Goal: Information Seeking & Learning: Compare options

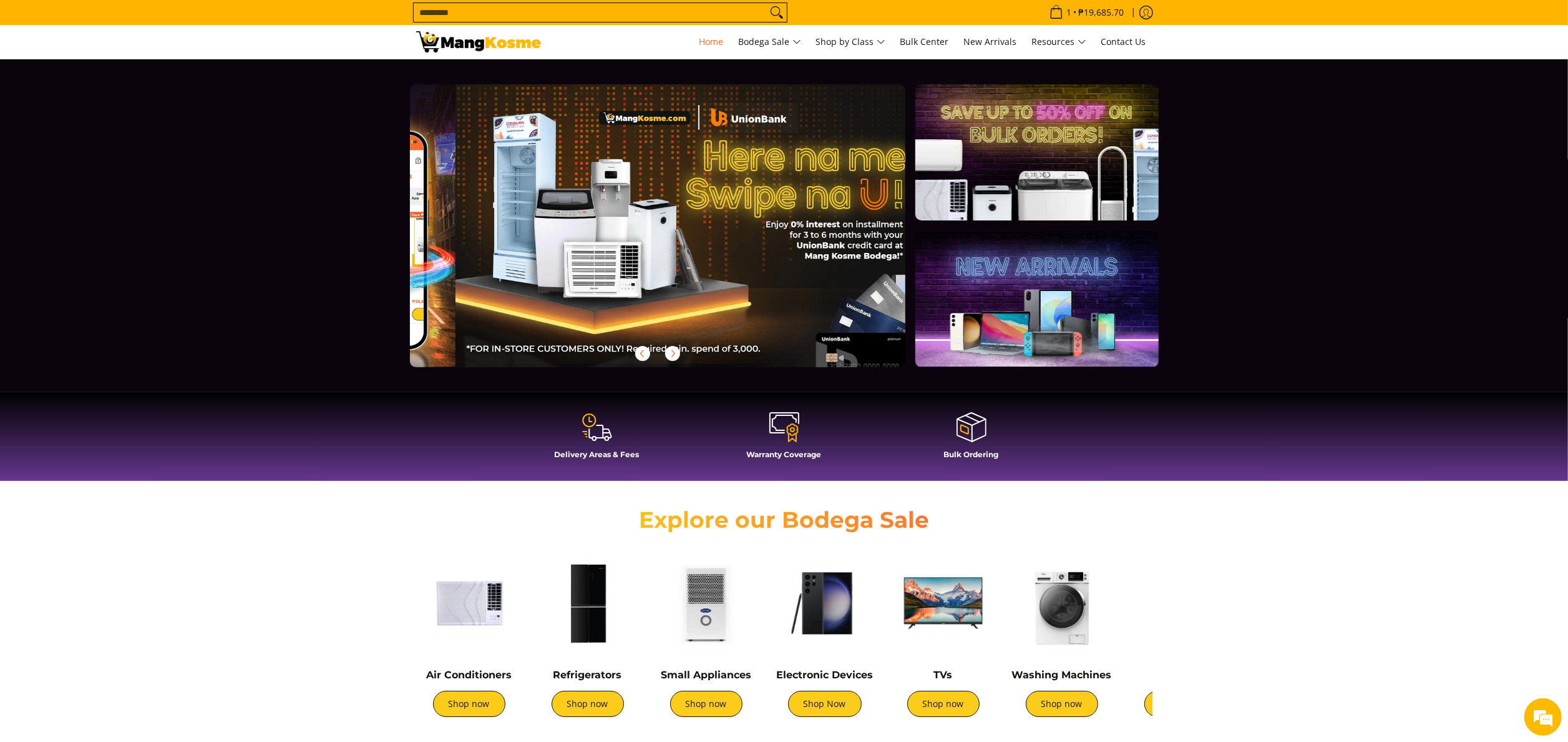
scroll to position [0, 495]
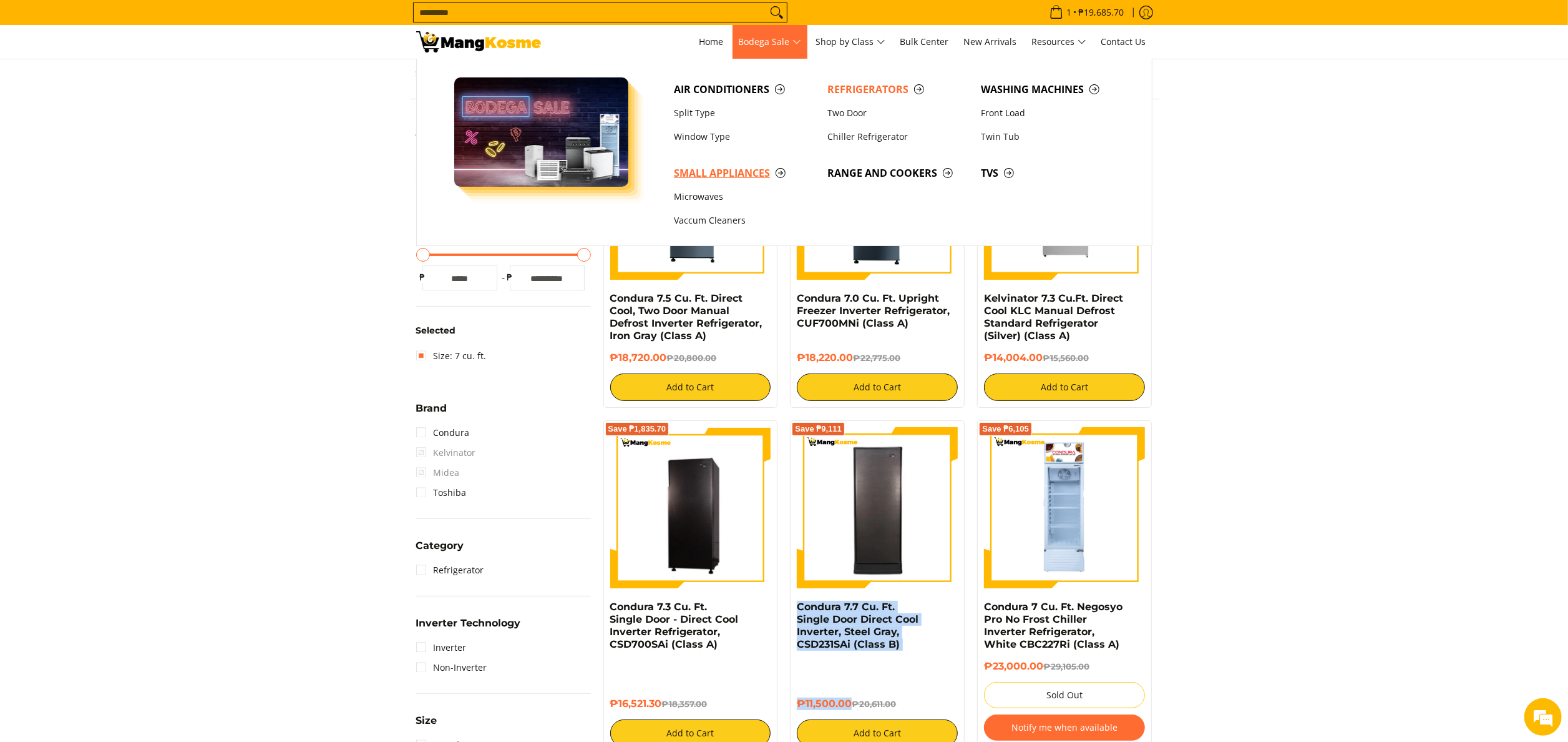
click at [732, 170] on span "Small Appliances" at bounding box center [744, 173] width 141 height 16
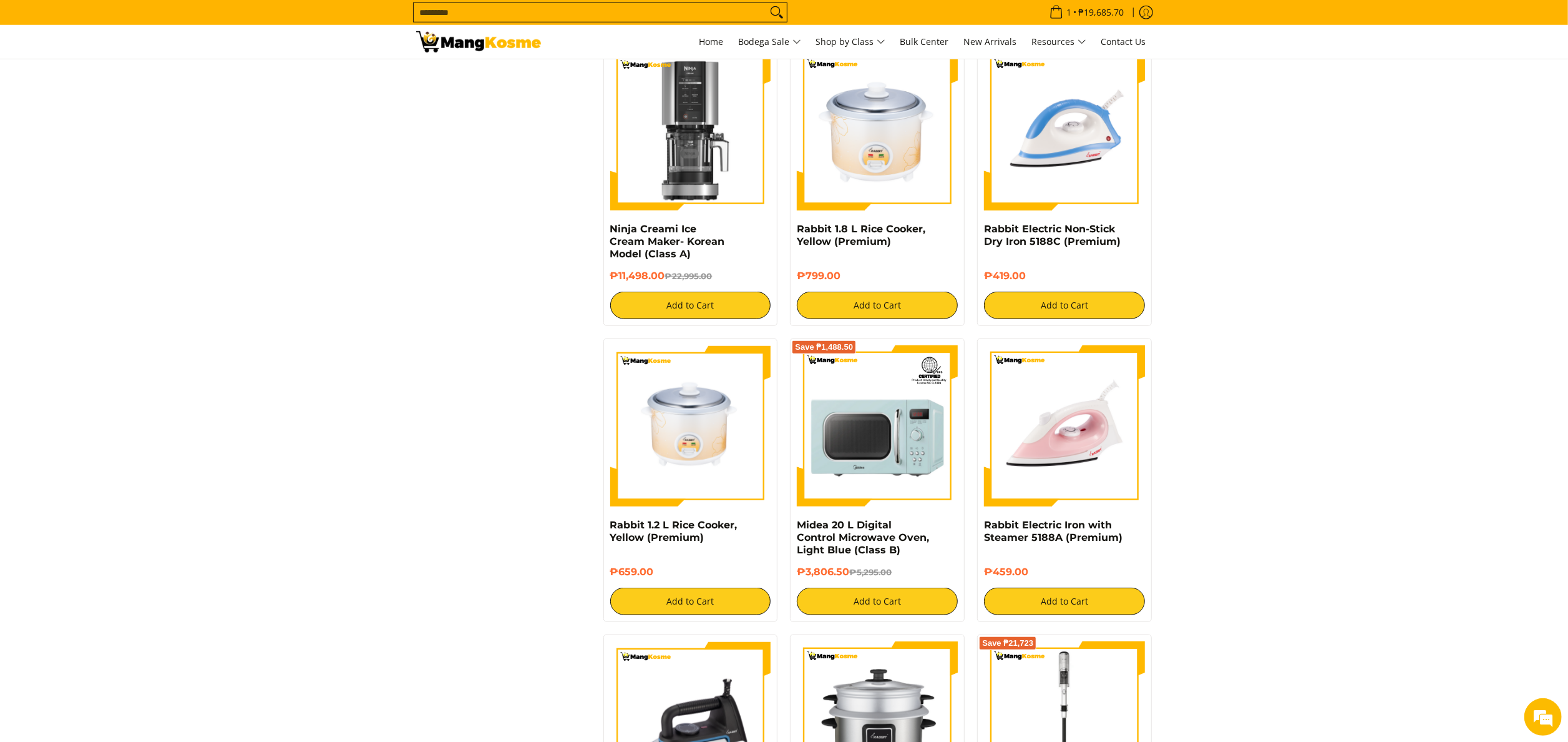
scroll to position [999, 0]
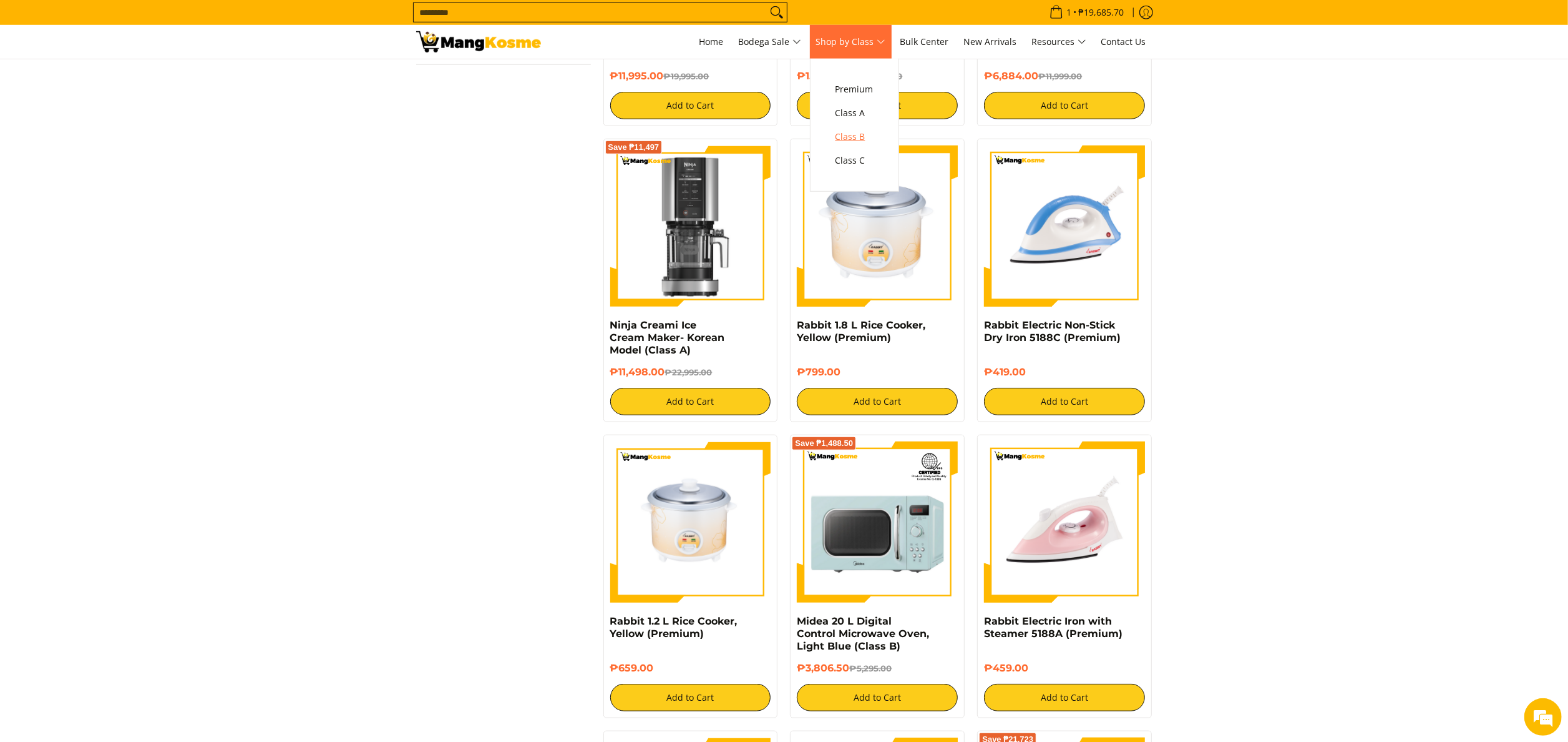
click at [869, 131] on span "Class B" at bounding box center [854, 137] width 38 height 16
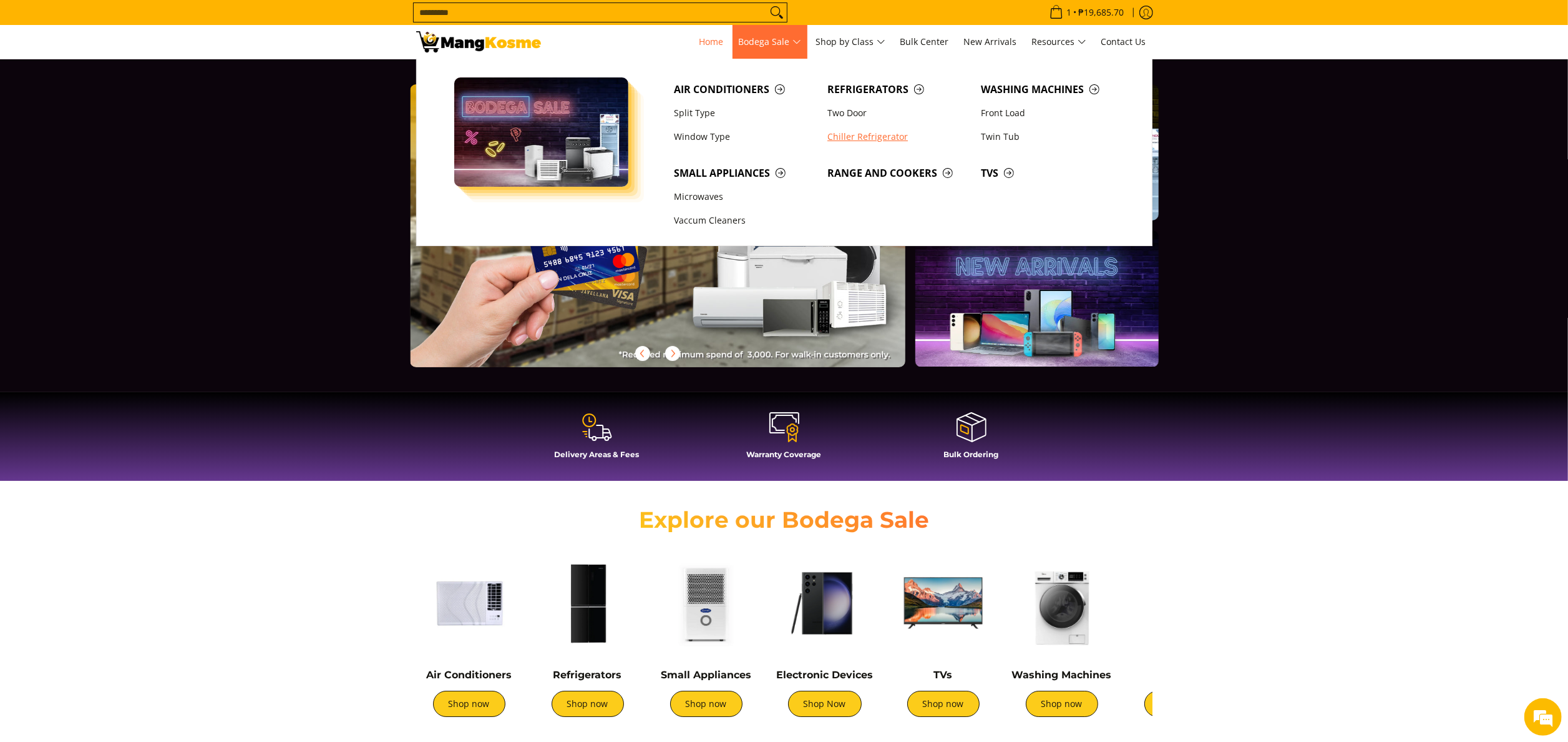
scroll to position [0, 993]
click at [890, 170] on span "Range and Cookers" at bounding box center [897, 173] width 141 height 16
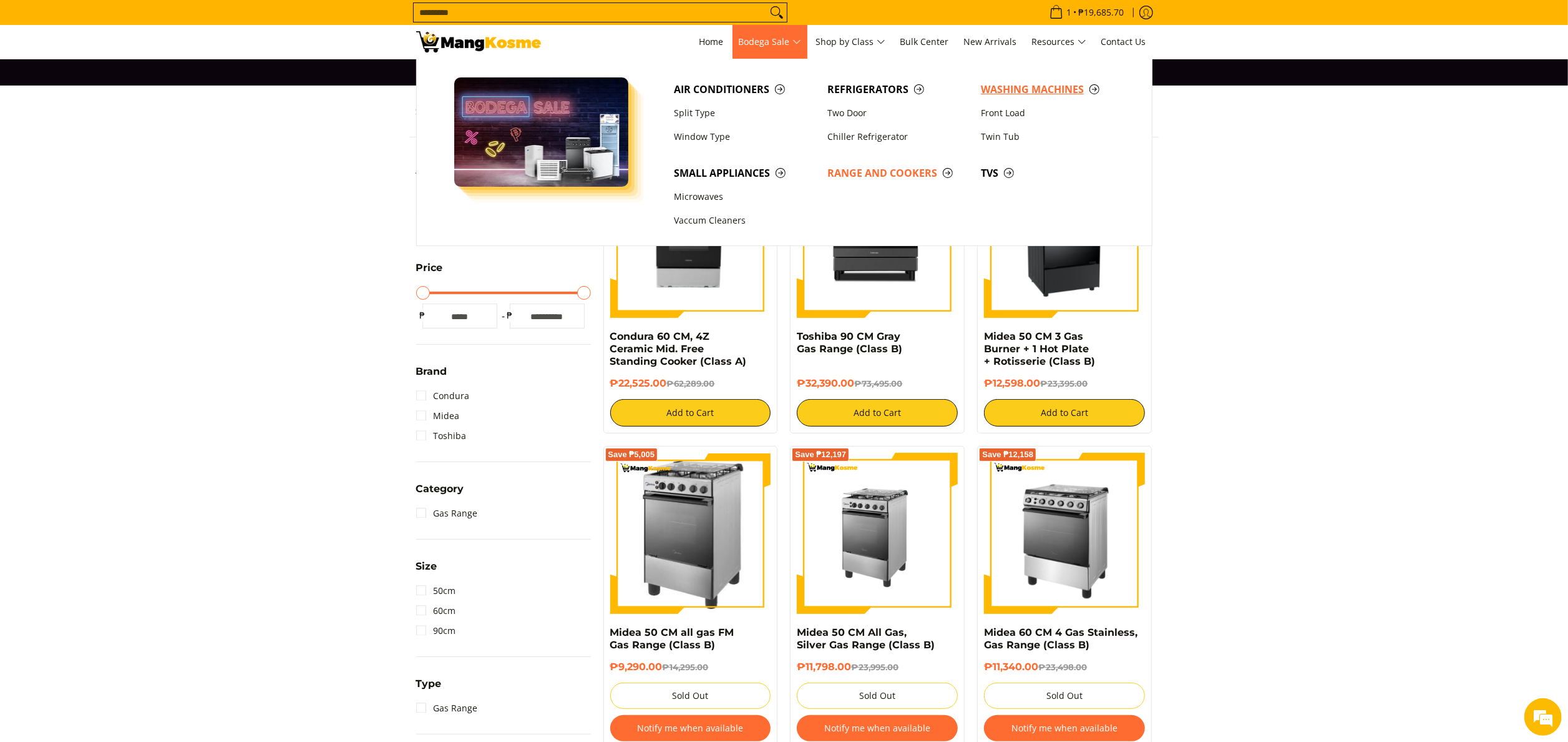
click at [1029, 86] on span "Washing Machines" at bounding box center [1051, 89] width 141 height 16
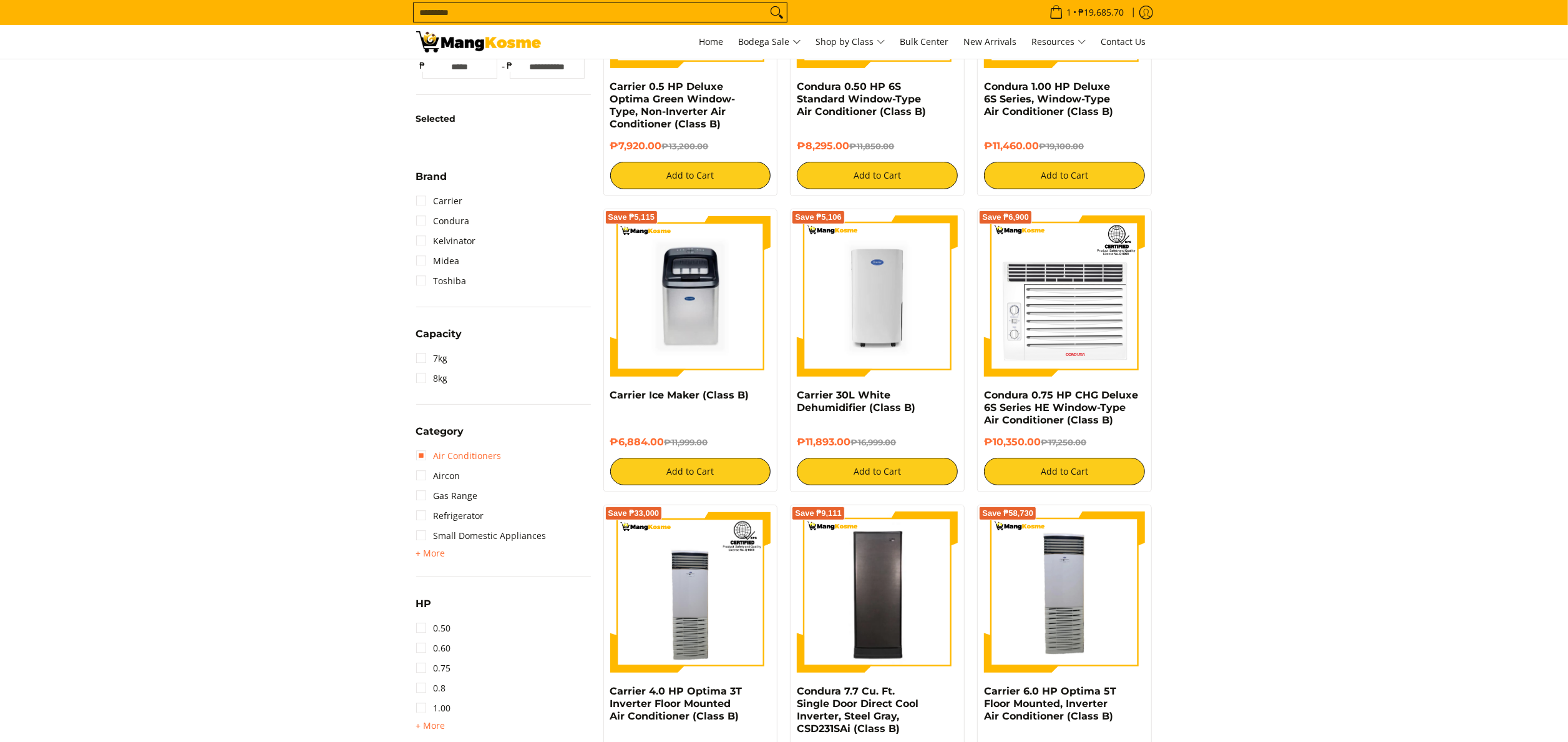
click at [442, 451] on link "Air Conditioners" at bounding box center [459, 456] width 85 height 20
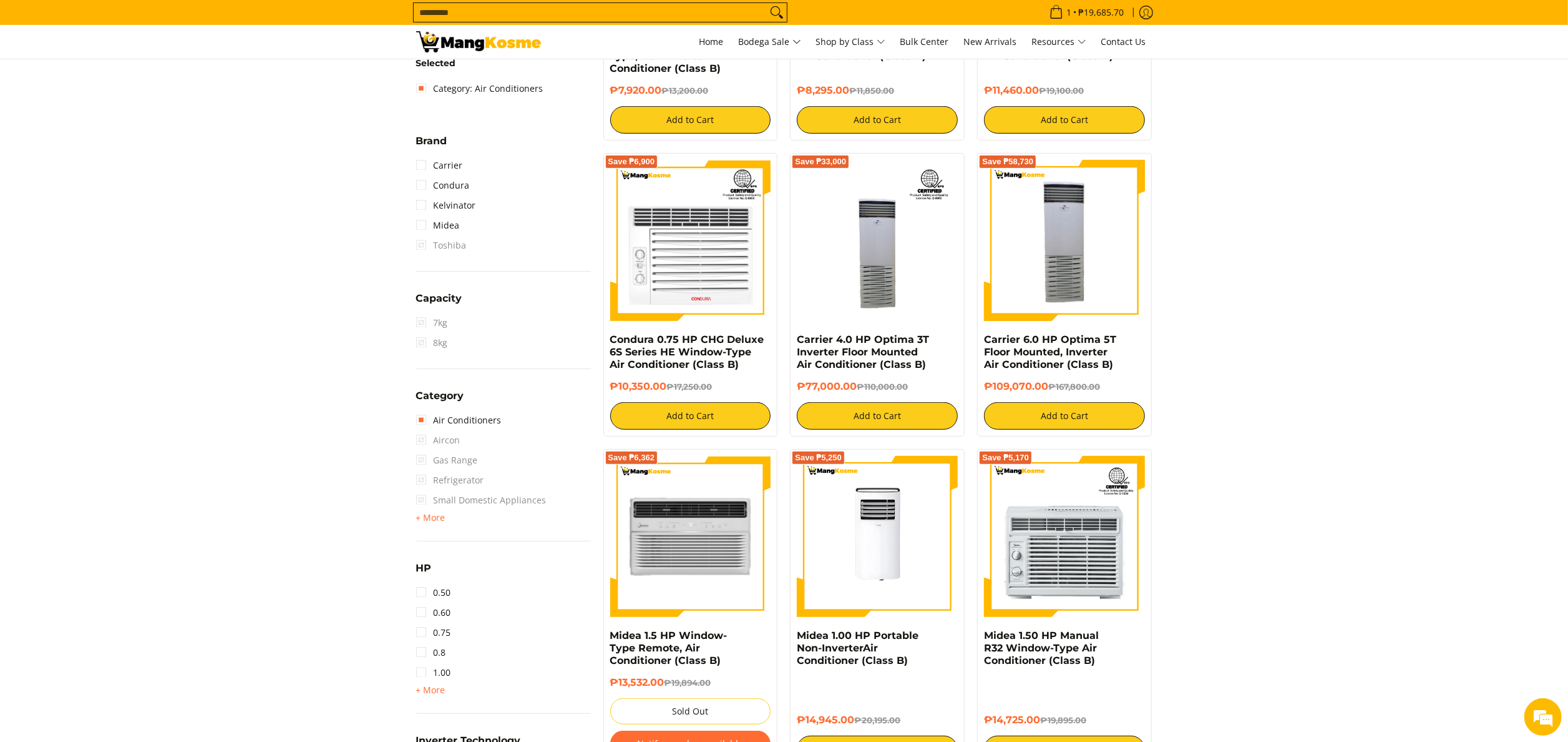
scroll to position [538, 0]
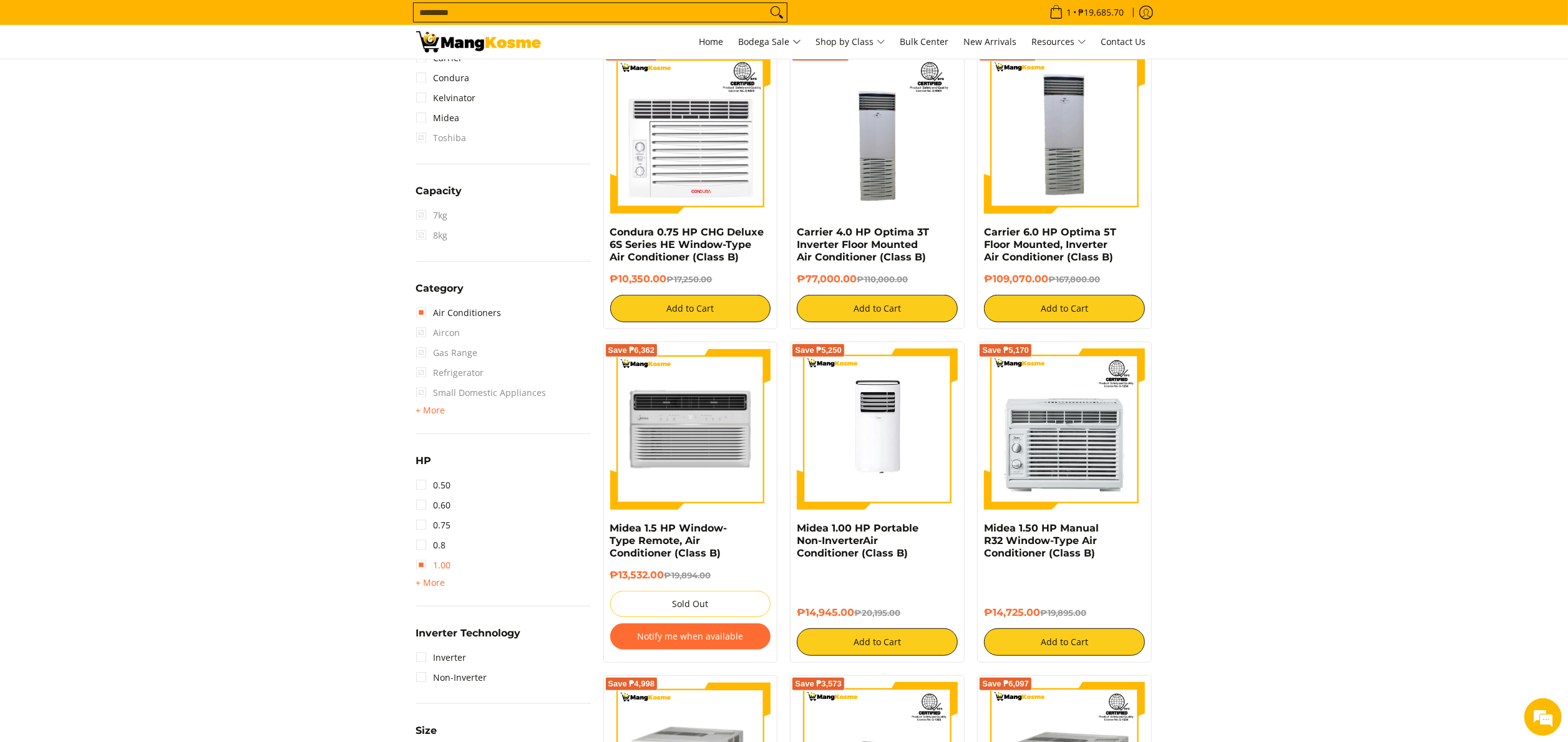
click at [440, 557] on link "1.00" at bounding box center [434, 565] width 35 height 20
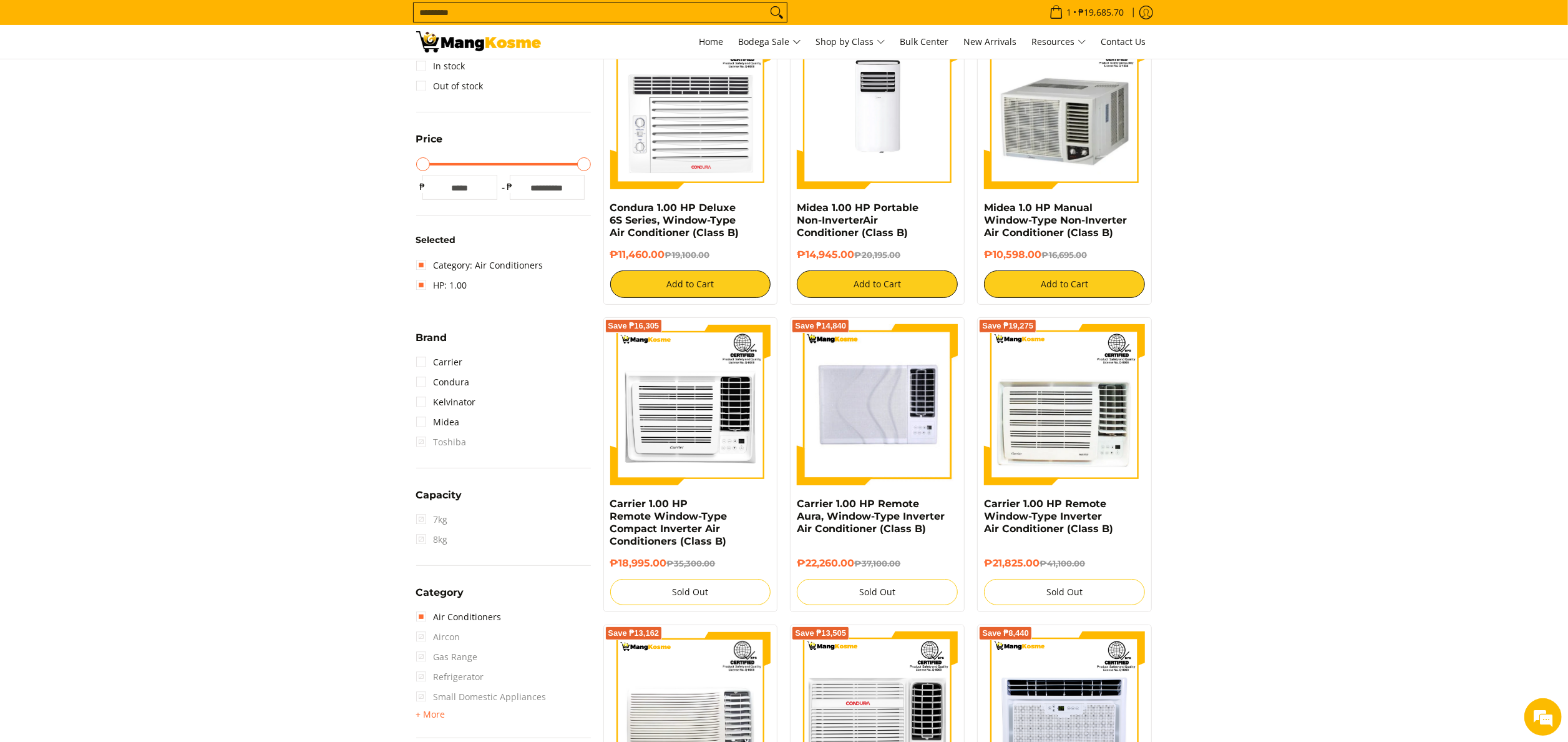
scroll to position [163, 0]
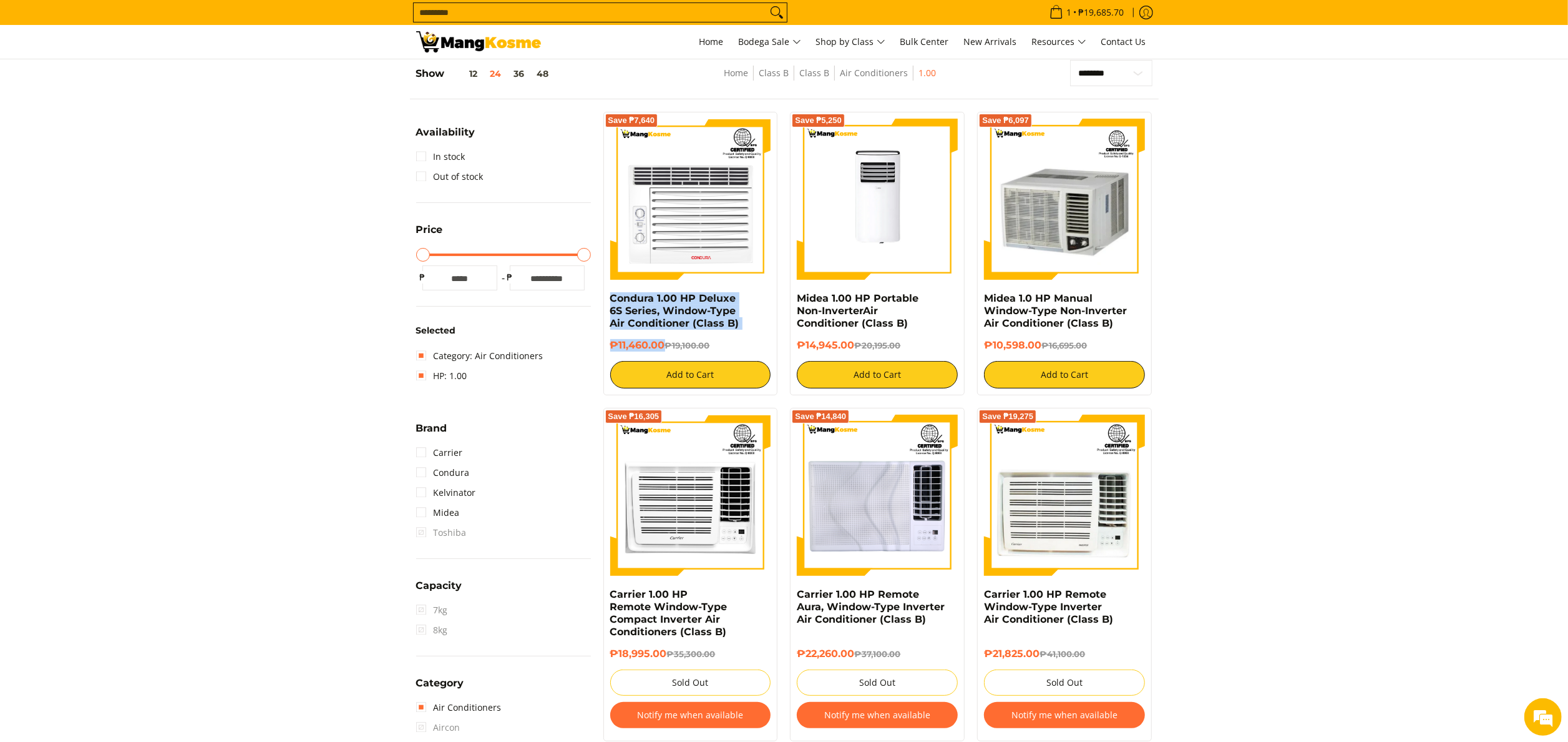
drag, startPoint x: 600, startPoint y: 301, endPoint x: 663, endPoint y: 348, distance: 78.6
click at [663, 348] on div "Save ₱7,640 Condura 1.00 HP Deluxe 6S Series, Window-Type Air Conditioner (Clas…" at bounding box center [691, 254] width 187 height 283
copy div "Condura 1.00 HP Deluxe 6S Series, Window-Type Air Conditioner (Class B) ₱11,460…"
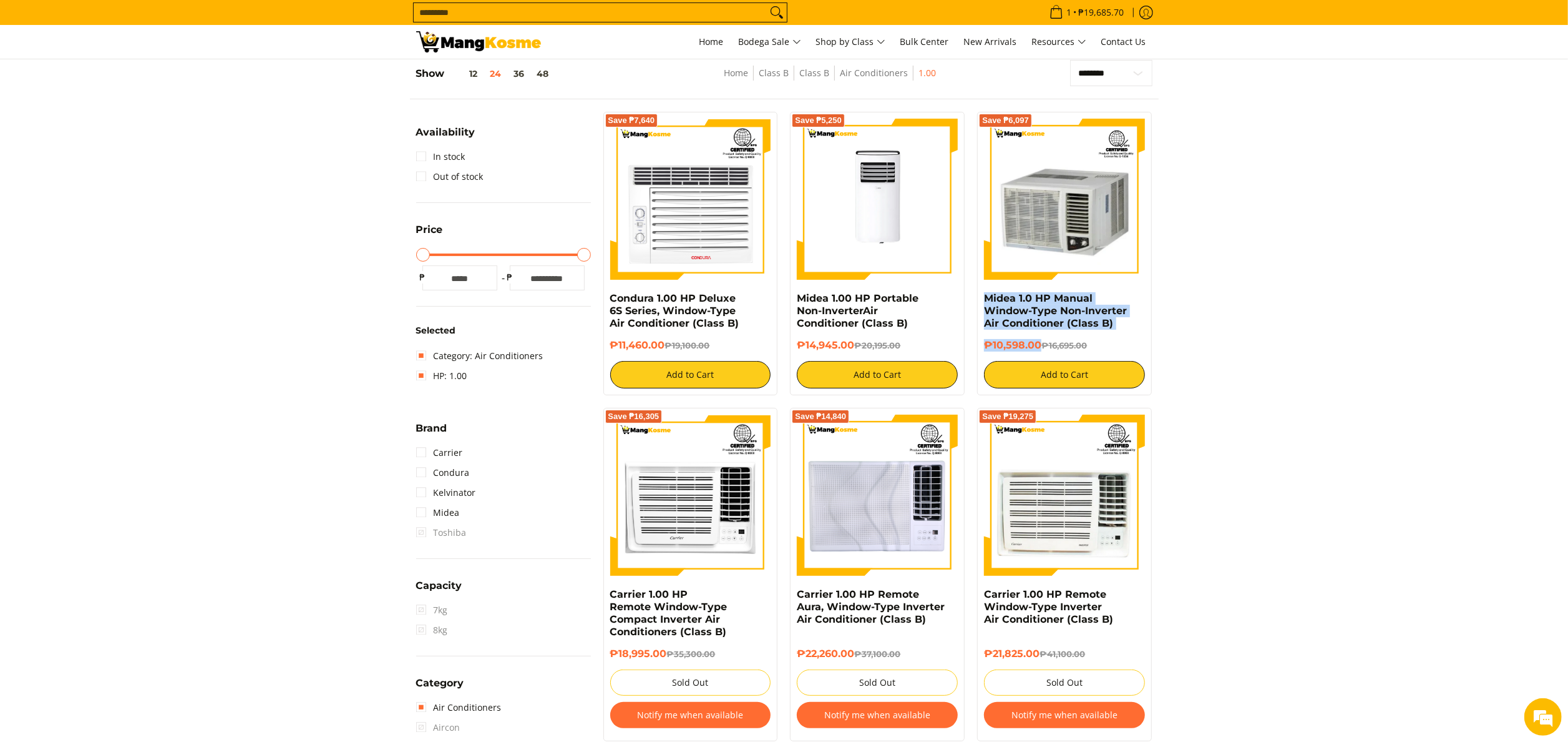
drag, startPoint x: 979, startPoint y: 303, endPoint x: 1040, endPoint y: 355, distance: 80.2
click at [1040, 355] on div "Save ₱6,097 Midea 1.0 HP Manual Window-Type Non-Inverter Air Conditioner (Class…" at bounding box center [1064, 254] width 175 height 283
copy div "Midea 1.0 HP Manual Window-Type Non-Inverter Air Conditioner (Class B) ₱10,598.…"
drag, startPoint x: 795, startPoint y: 301, endPoint x: 855, endPoint y: 353, distance: 79.4
click at [855, 353] on div "Save ₱5,250 Midea 1.00 HP Portable Non-InverterAir Conditioner (Class B) ₱14,94…" at bounding box center [878, 254] width 175 height 283
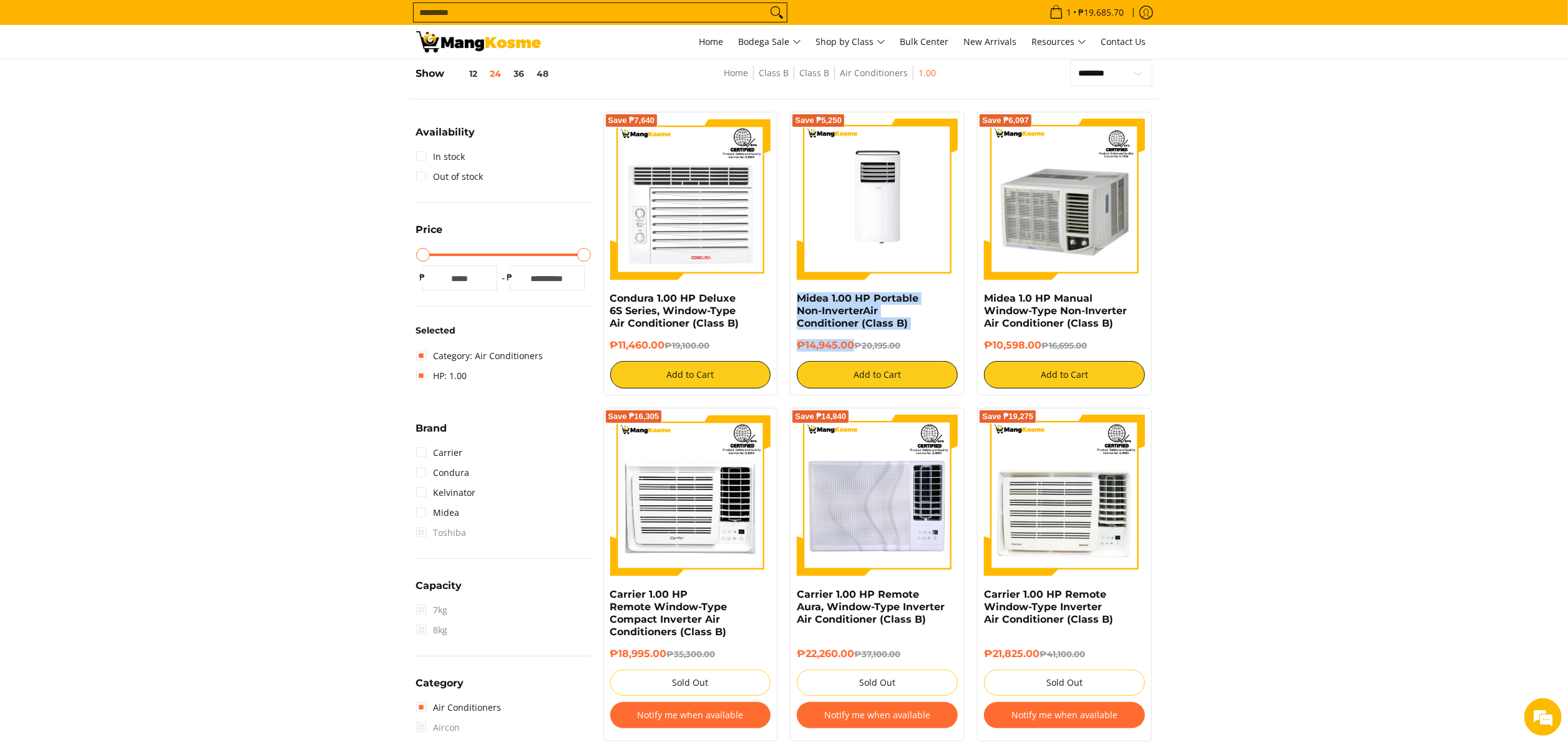
copy div "Midea 1.00 HP Portable Non-InverterAir Conditioner (Class B) ₱14,945.00"
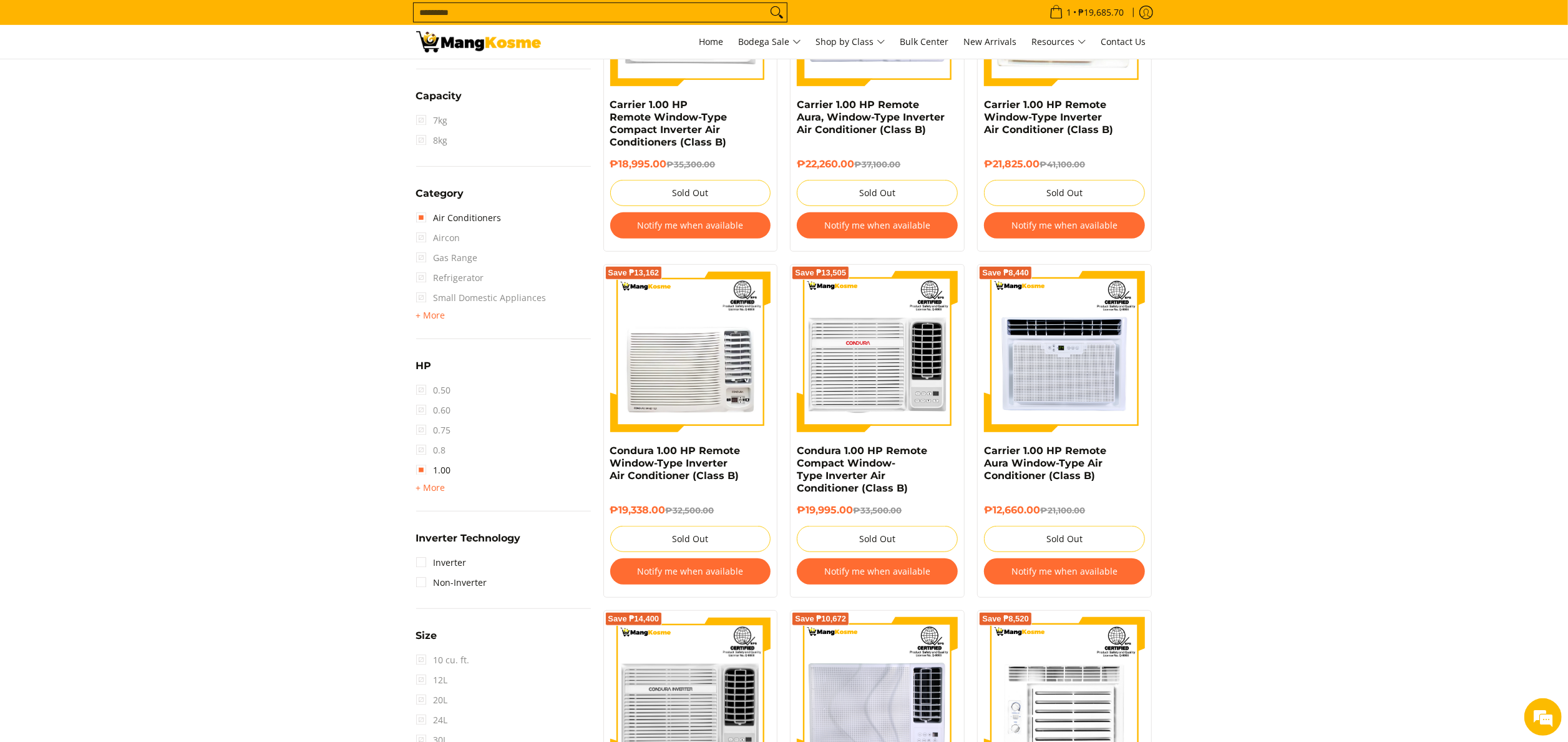
scroll to position [662, 0]
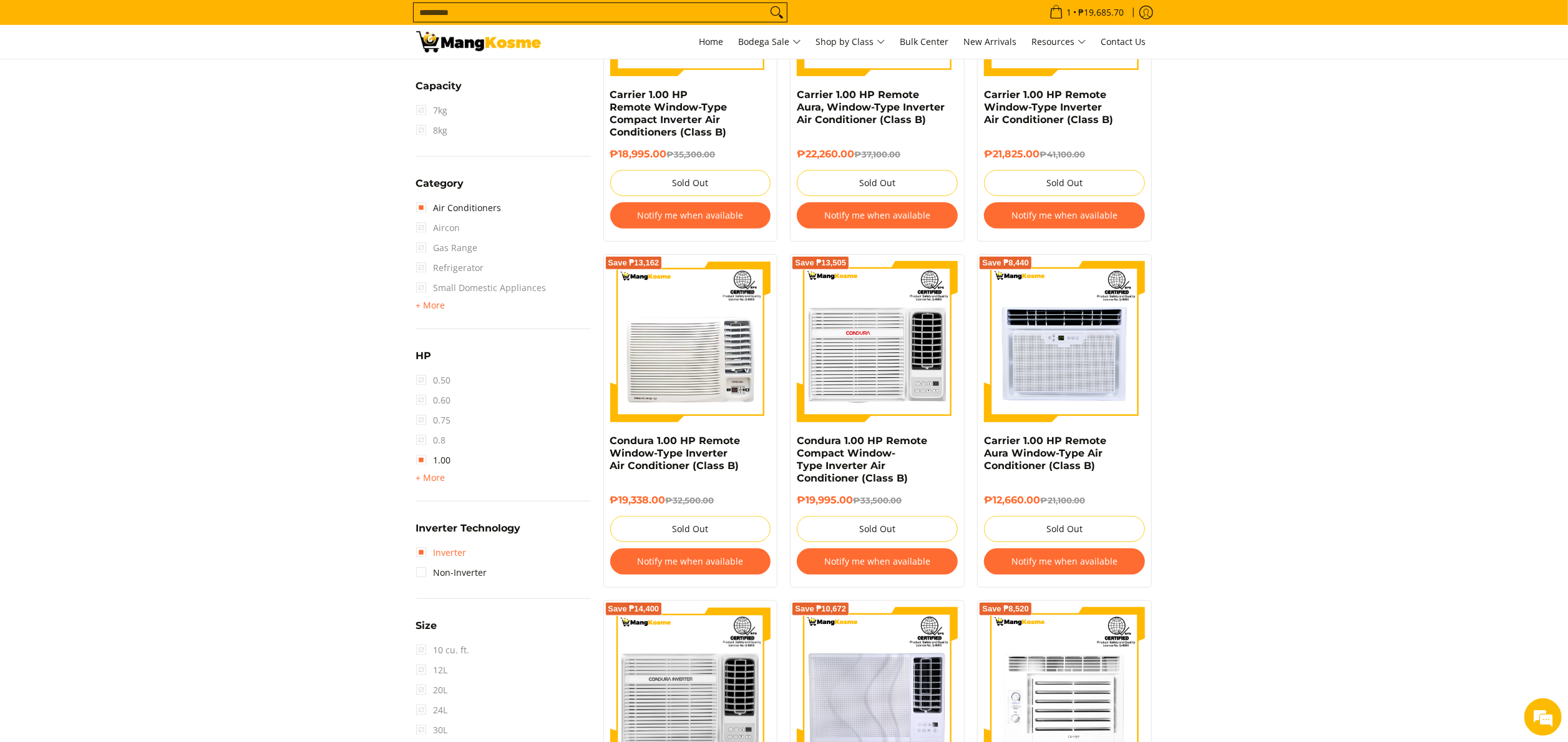
click at [458, 551] on link "Inverter" at bounding box center [441, 553] width 51 height 20
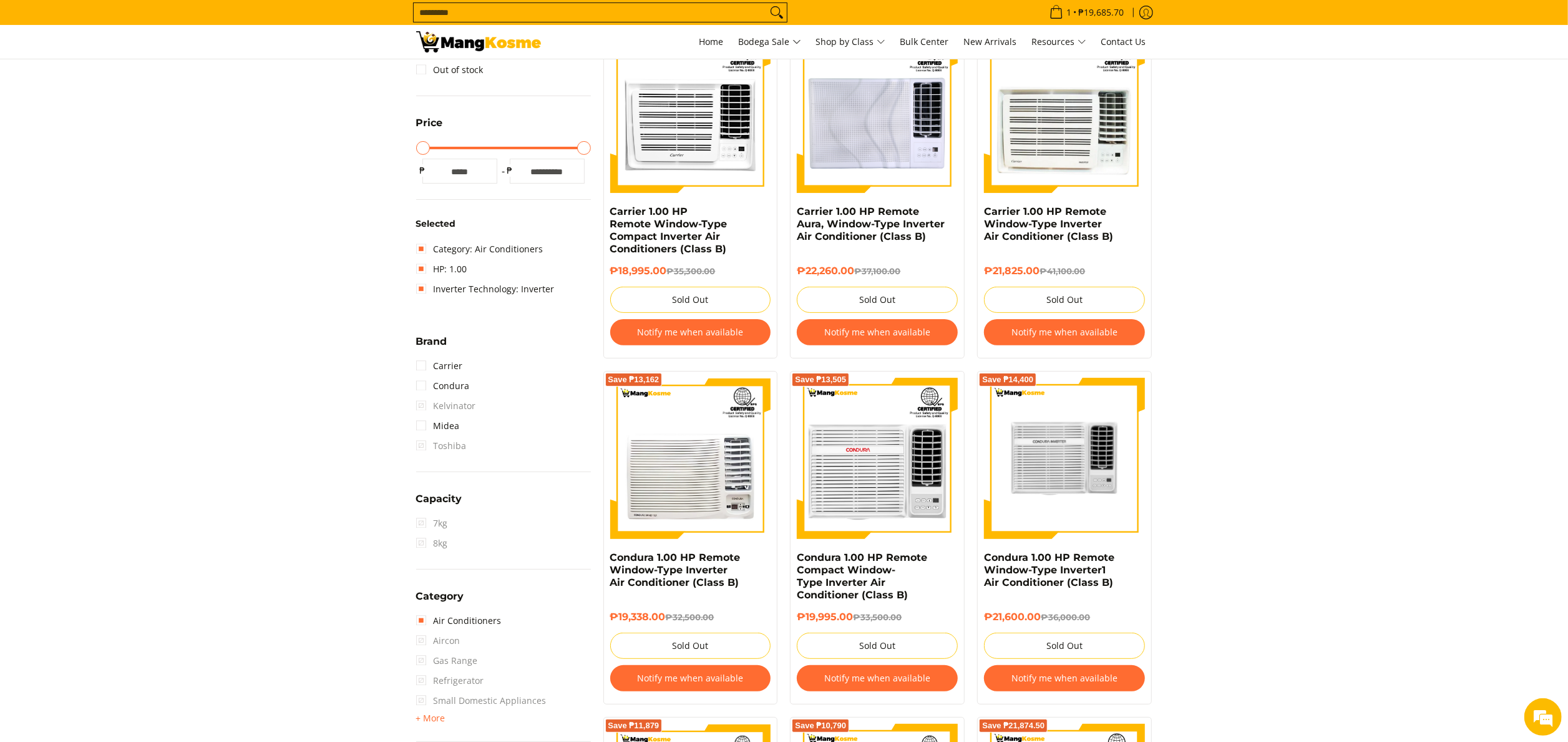
scroll to position [288, 0]
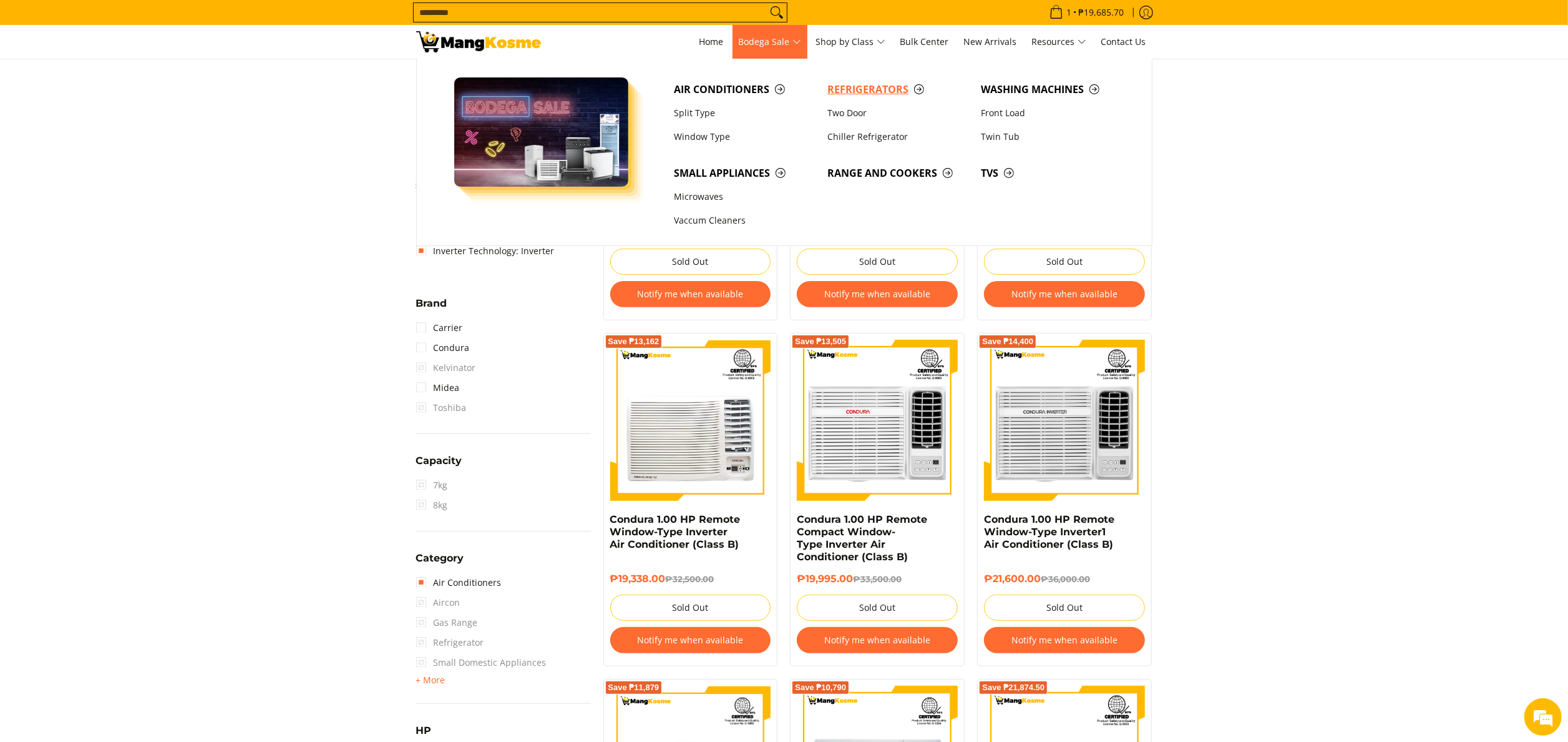
click at [874, 92] on span "Refrigerators" at bounding box center [897, 89] width 141 height 16
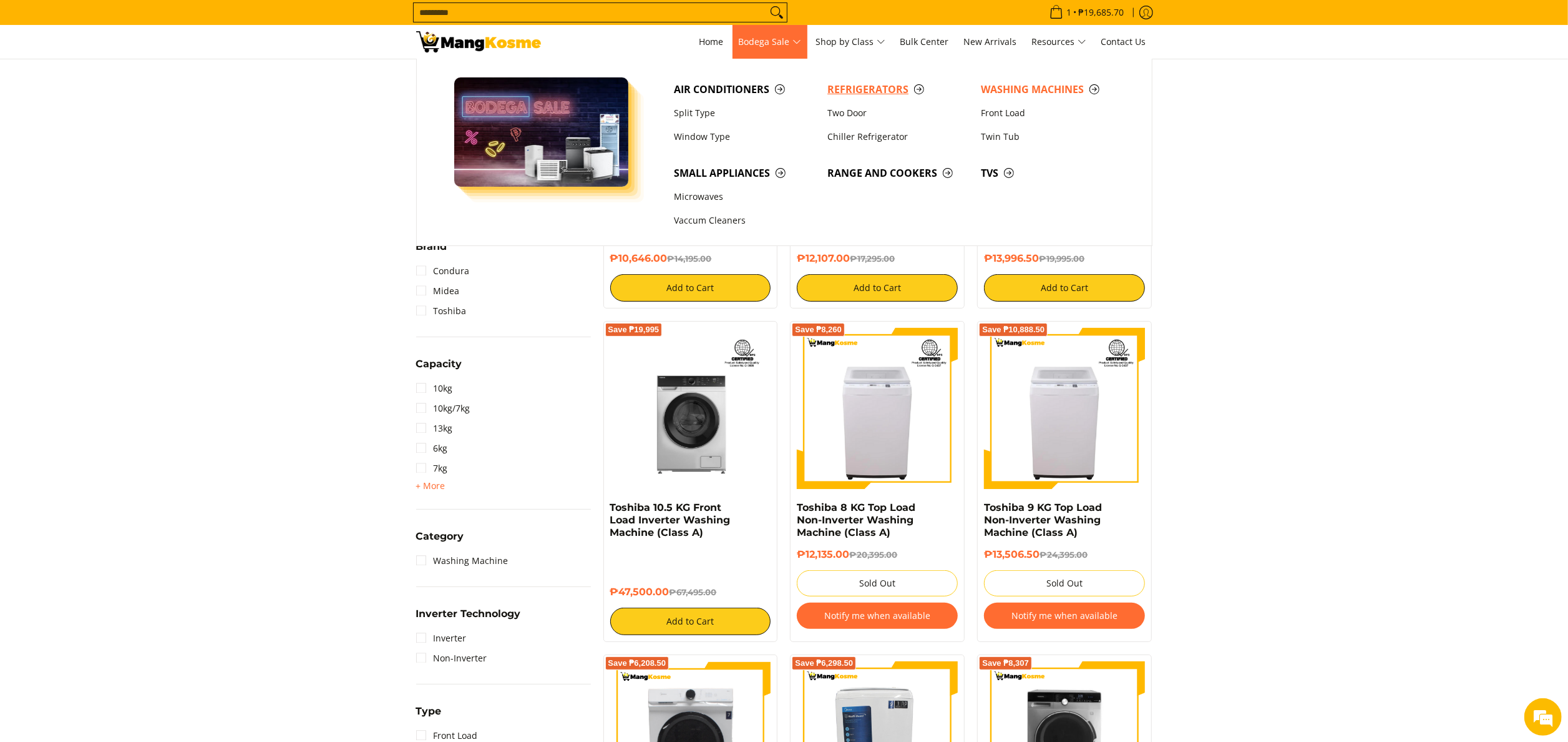
click at [852, 94] on span "Refrigerators" at bounding box center [897, 89] width 141 height 16
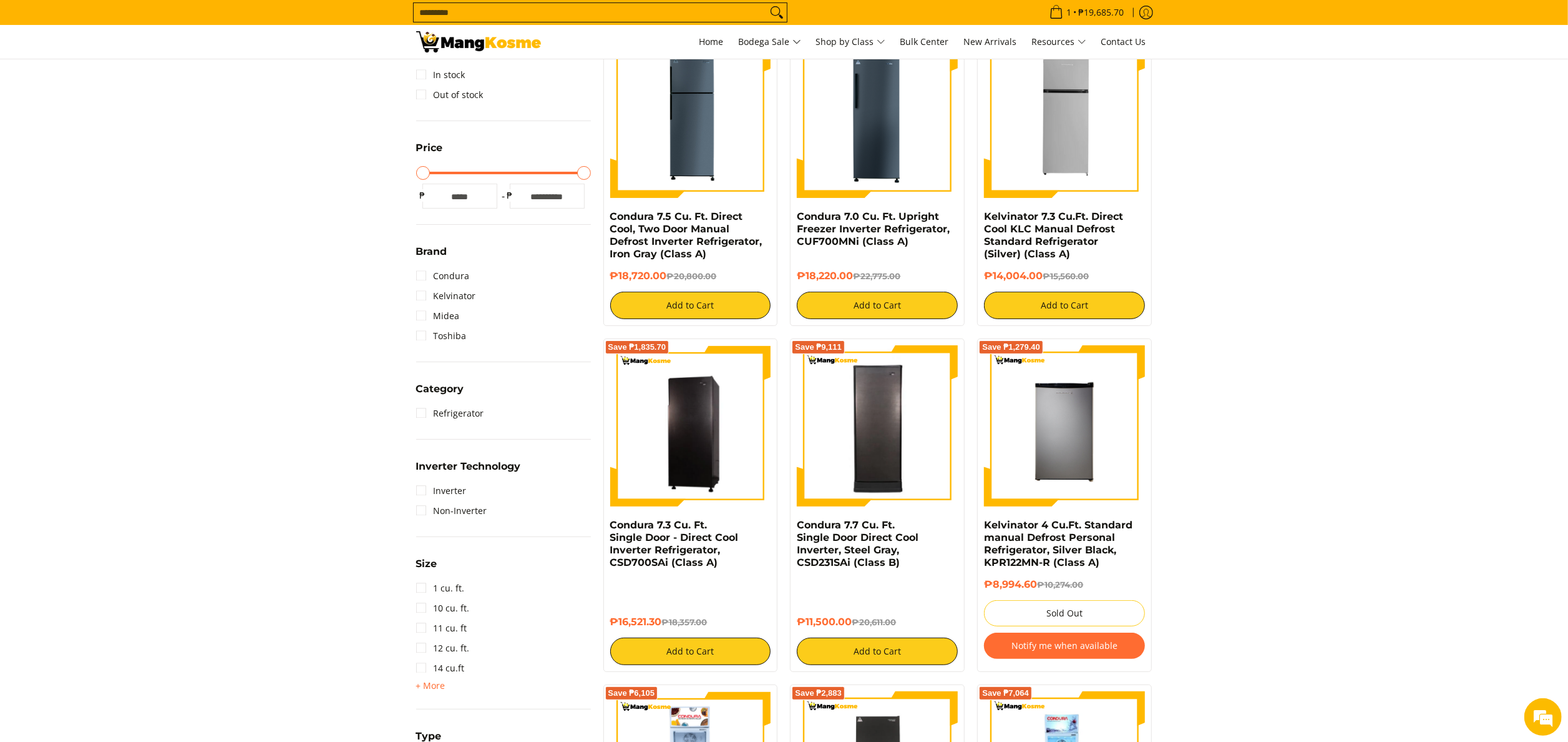
scroll to position [250, 0]
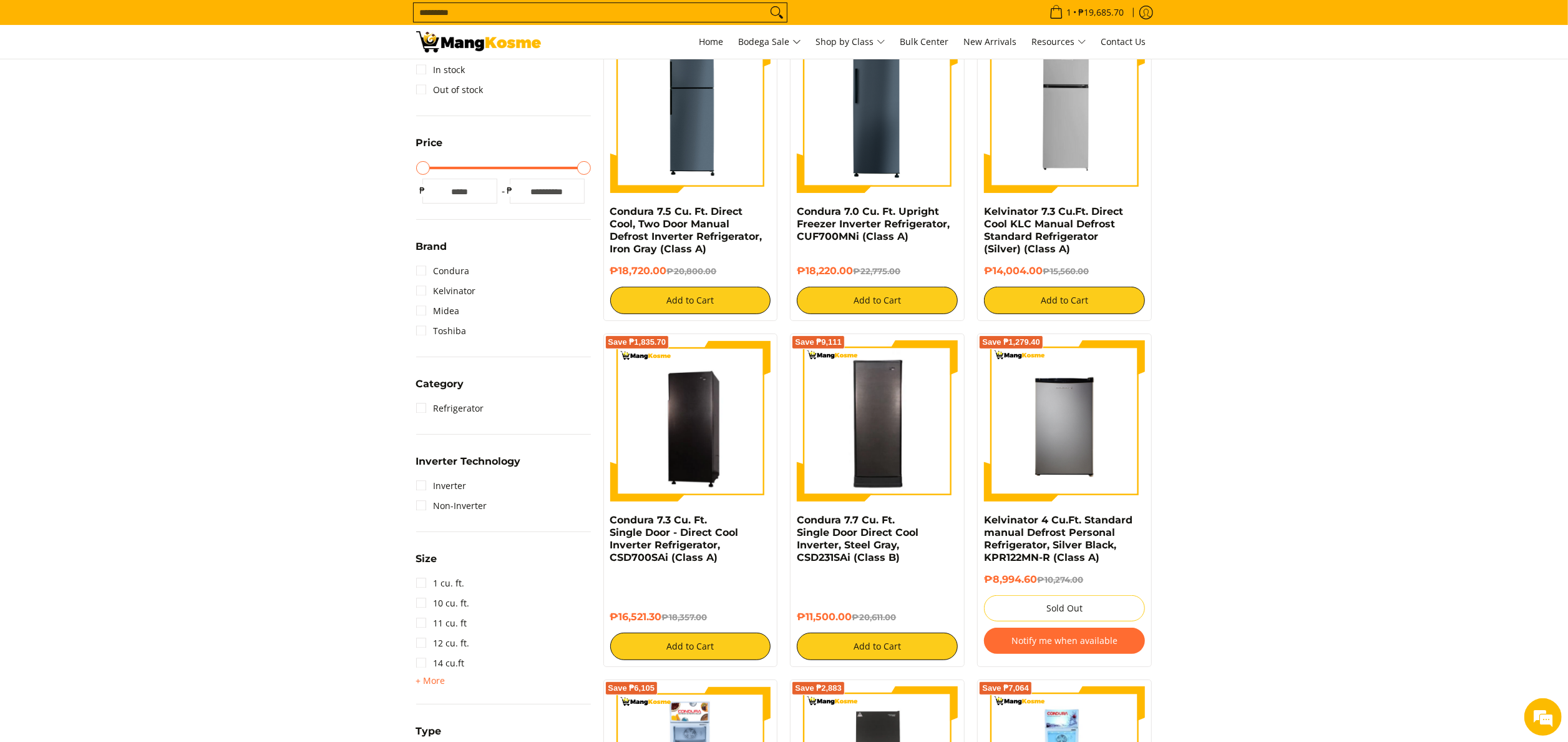
drag, startPoint x: 982, startPoint y: 218, endPoint x: 1046, endPoint y: 277, distance: 87.0
click at [1046, 277] on div "Save ₱1,556 Kelvinator 7.3 Cu.Ft. Direct Cool KLC Manual Defrost Standard Refri…" at bounding box center [1064, 173] width 175 height 296
copy div "Kelvinator 7.3 Cu.Ft. Direct Cool KLC Manual Defrost Standard Refrigerator (Sil…"
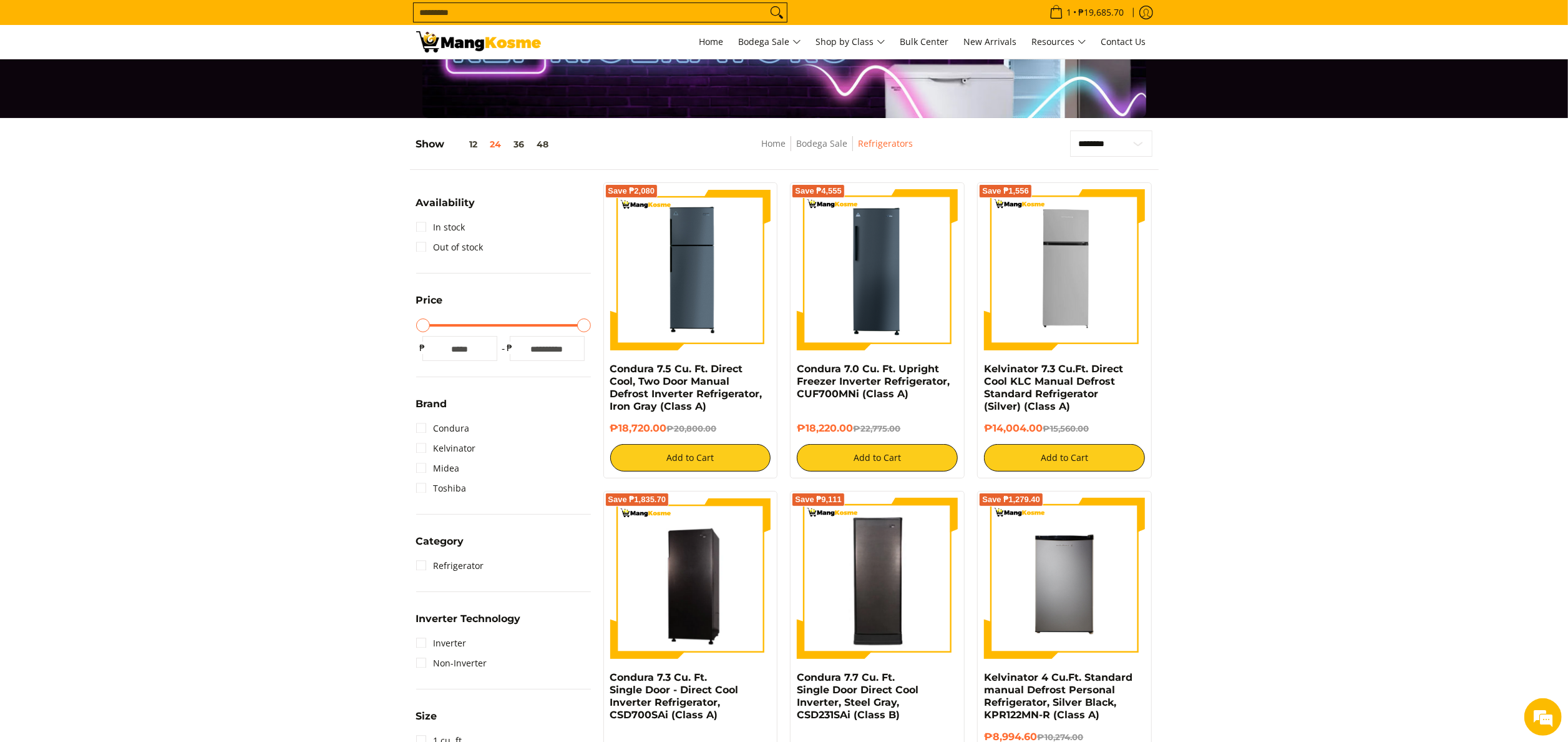
scroll to position [0, 0]
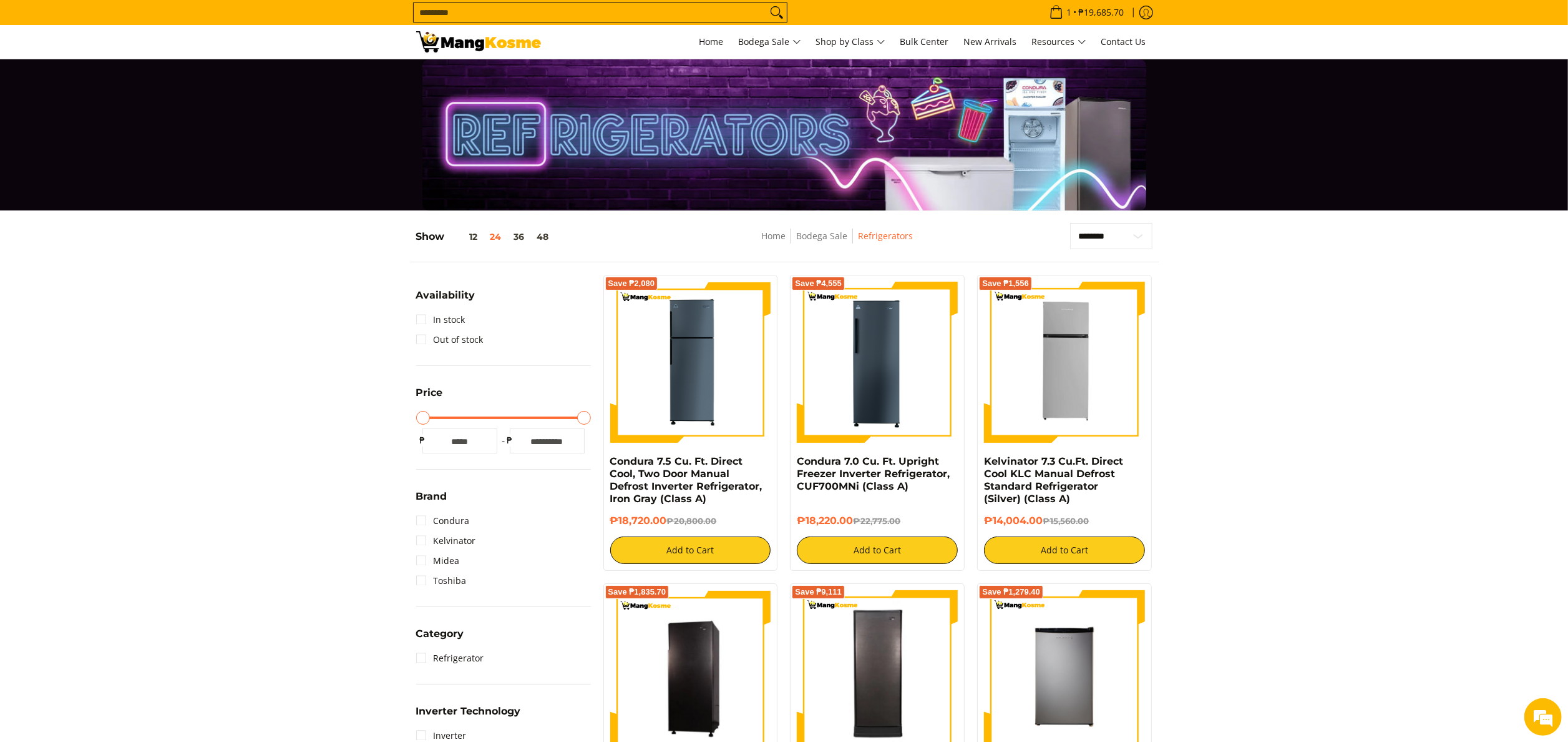
drag, startPoint x: 608, startPoint y: 463, endPoint x: 670, endPoint y: 519, distance: 83.5
click at [670, 519] on div "Save ₱2,080 Condura 7.5 Cu. Ft. Direct Cool, Two Door Manual Defrost Inverter R…" at bounding box center [691, 423] width 175 height 296
copy div "Condura 7.5 Cu. Ft. Direct Cool, Two Door Manual Defrost Inverter Refrigerator,…"
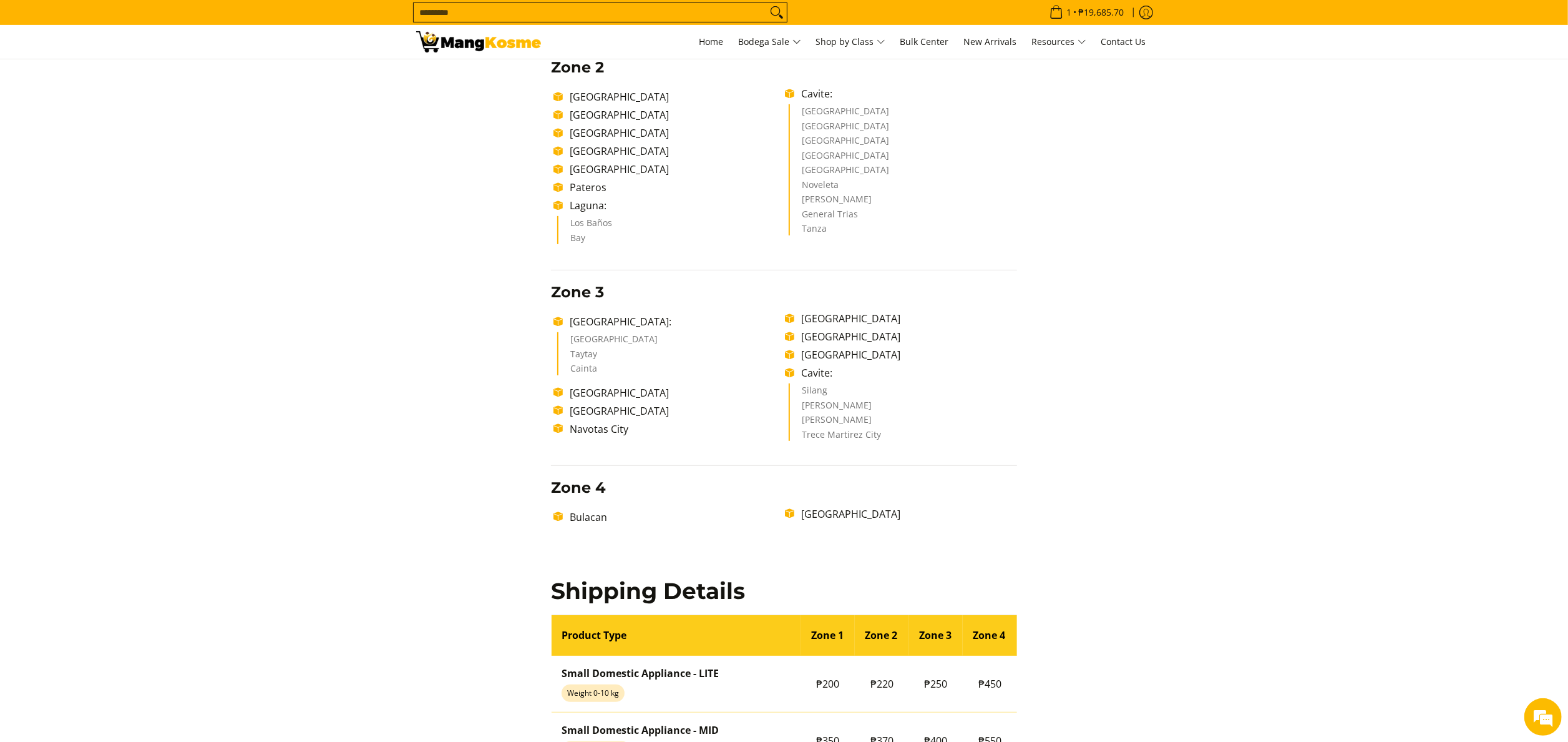
scroll to position [499, 0]
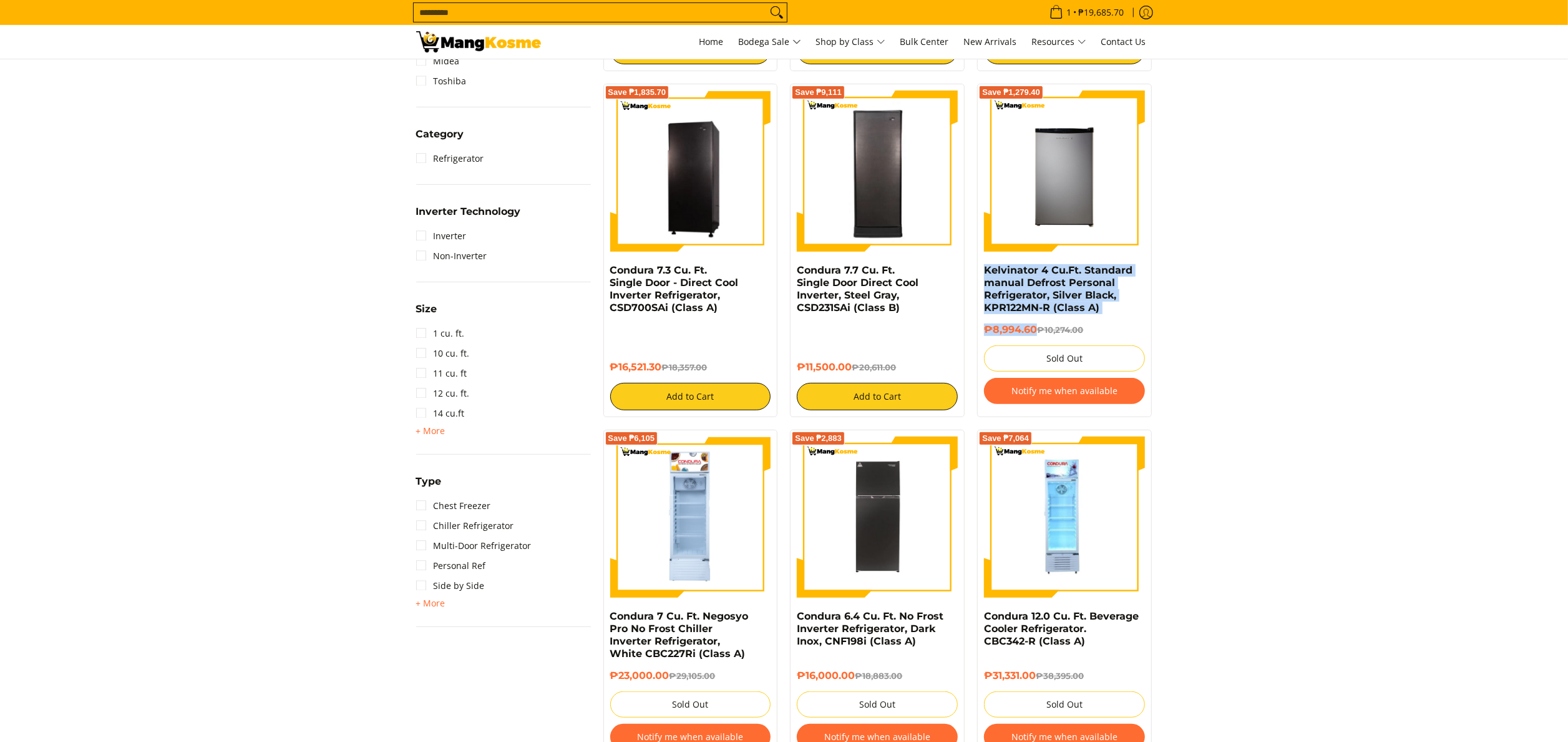
click at [1037, 332] on div "Save ₱1,279.40 Kelvinator 4 Cu.Ft. Standard manual Defrost Personal Refrigerato…" at bounding box center [1064, 250] width 175 height 334
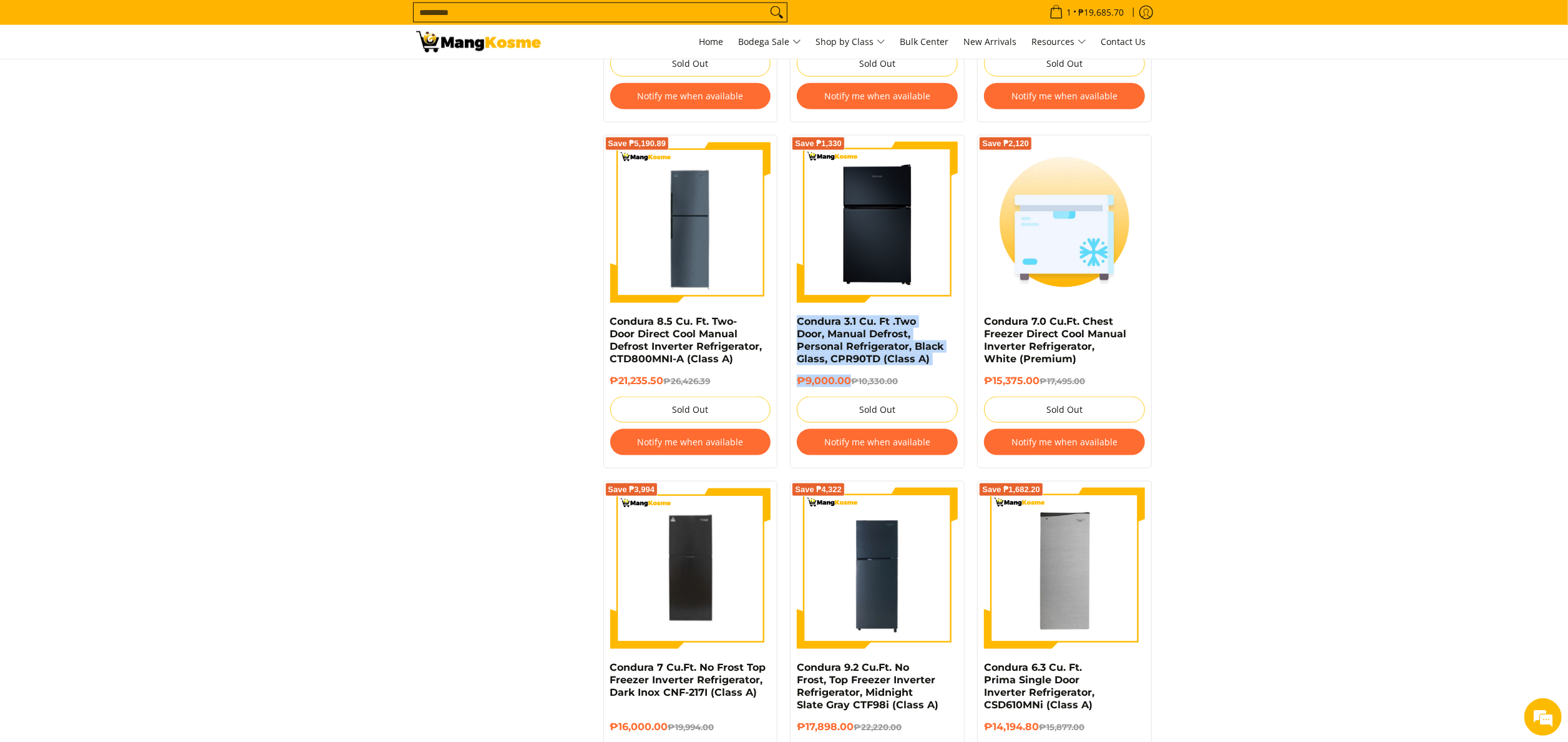
drag, startPoint x: 791, startPoint y: 325, endPoint x: 849, endPoint y: 384, distance: 82.7
click at [849, 384] on div "Save ₱1,330 Condura 3.1 Cu. Ft .Two Door, Manual Defrost, Personal Refrigerator…" at bounding box center [878, 302] width 175 height 334
copy div "Condura 3.1 Cu. Ft .Two Door, Manual Defrost, Personal Refrigerator, Black Glas…"
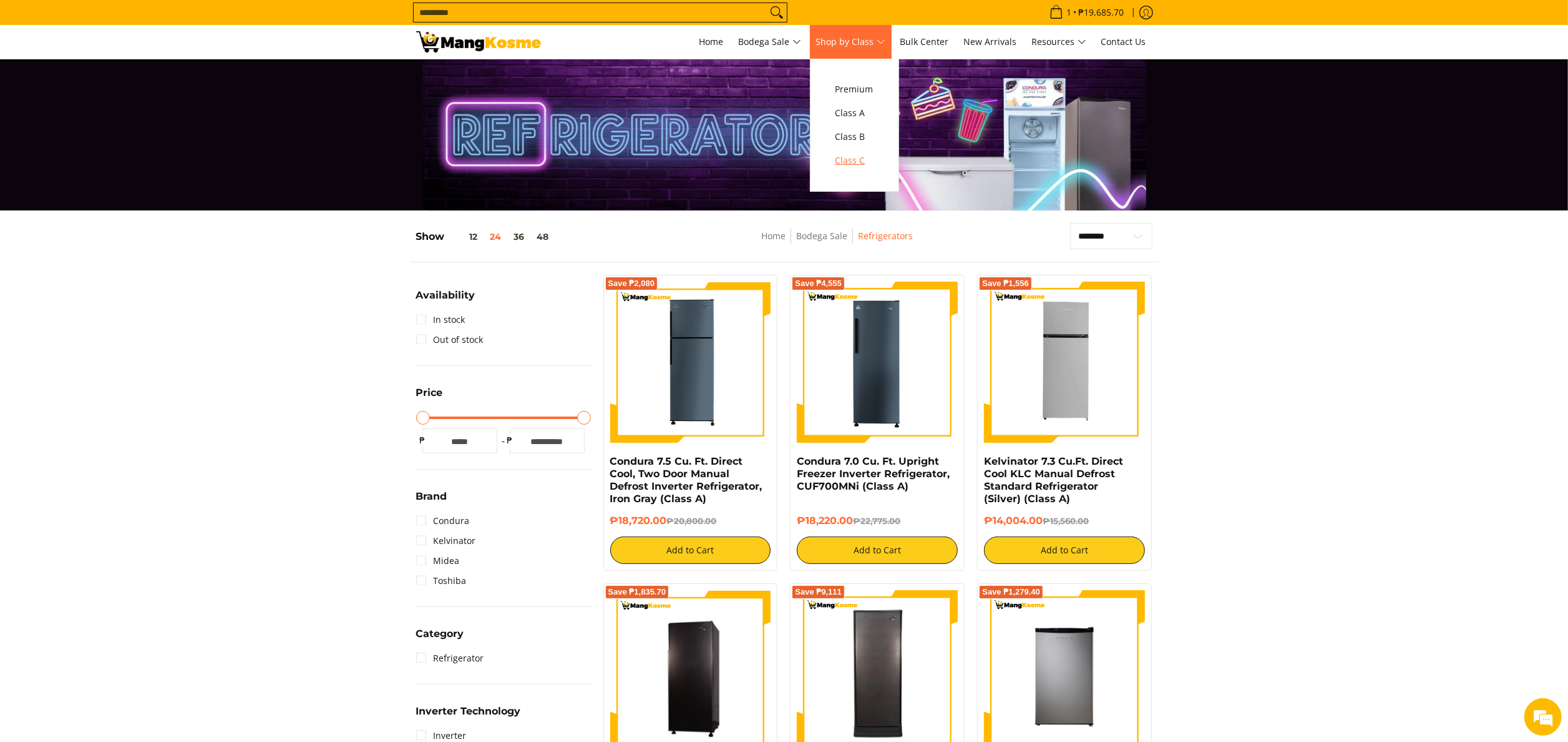
click at [866, 160] on span "Class C" at bounding box center [854, 160] width 38 height 16
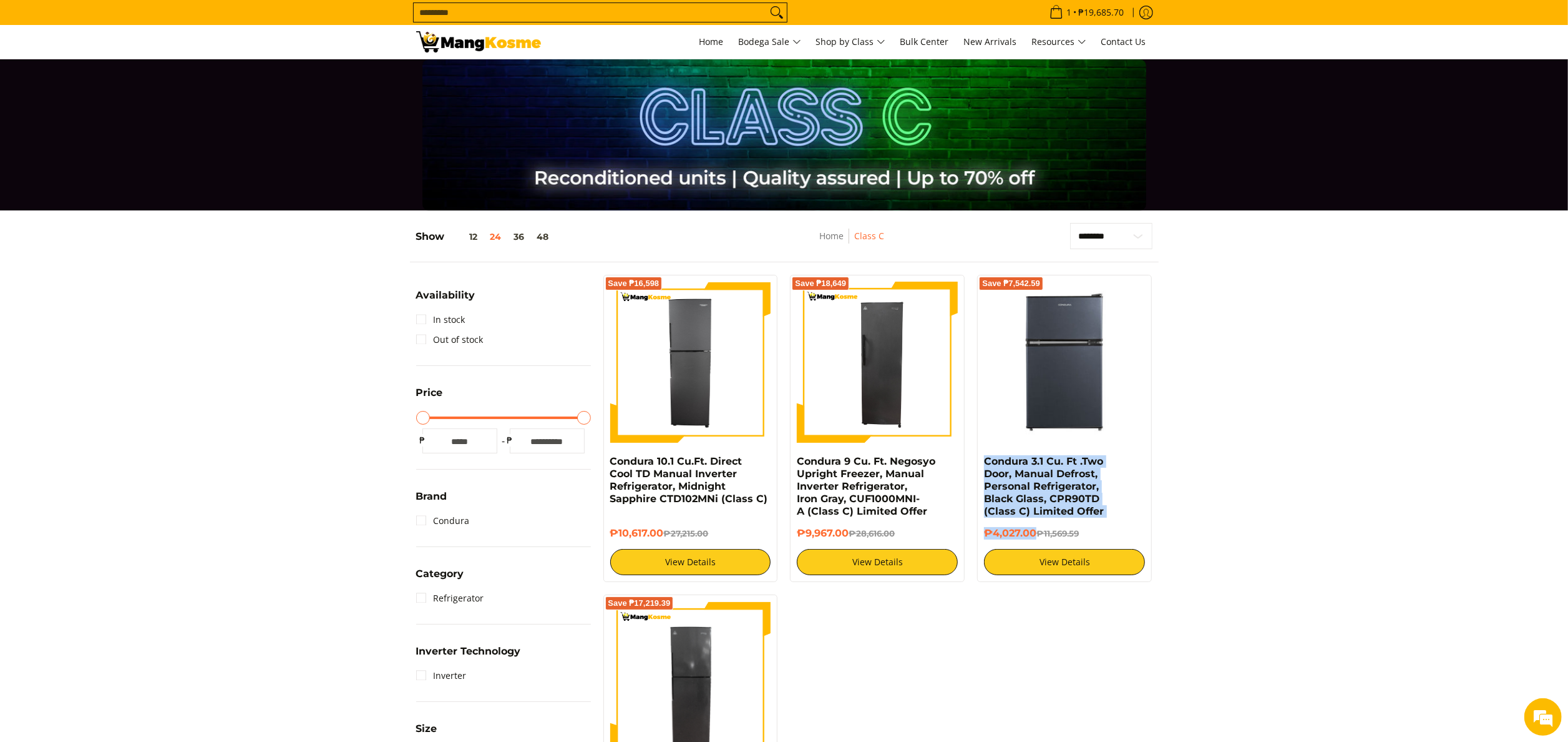
drag, startPoint x: 982, startPoint y: 461, endPoint x: 1034, endPoint y: 531, distance: 87.2
click at [1034, 531] on div "Save ₱7,542.59 Condura 3.1 Cu. Ft .Two Door, Manual Defrost, Personal Refrigera…" at bounding box center [1064, 428] width 175 height 307
copy div "Condura 3.1 Cu. Ft .Two Door, Manual Defrost, Personal Refrigerator, Black Glas…"
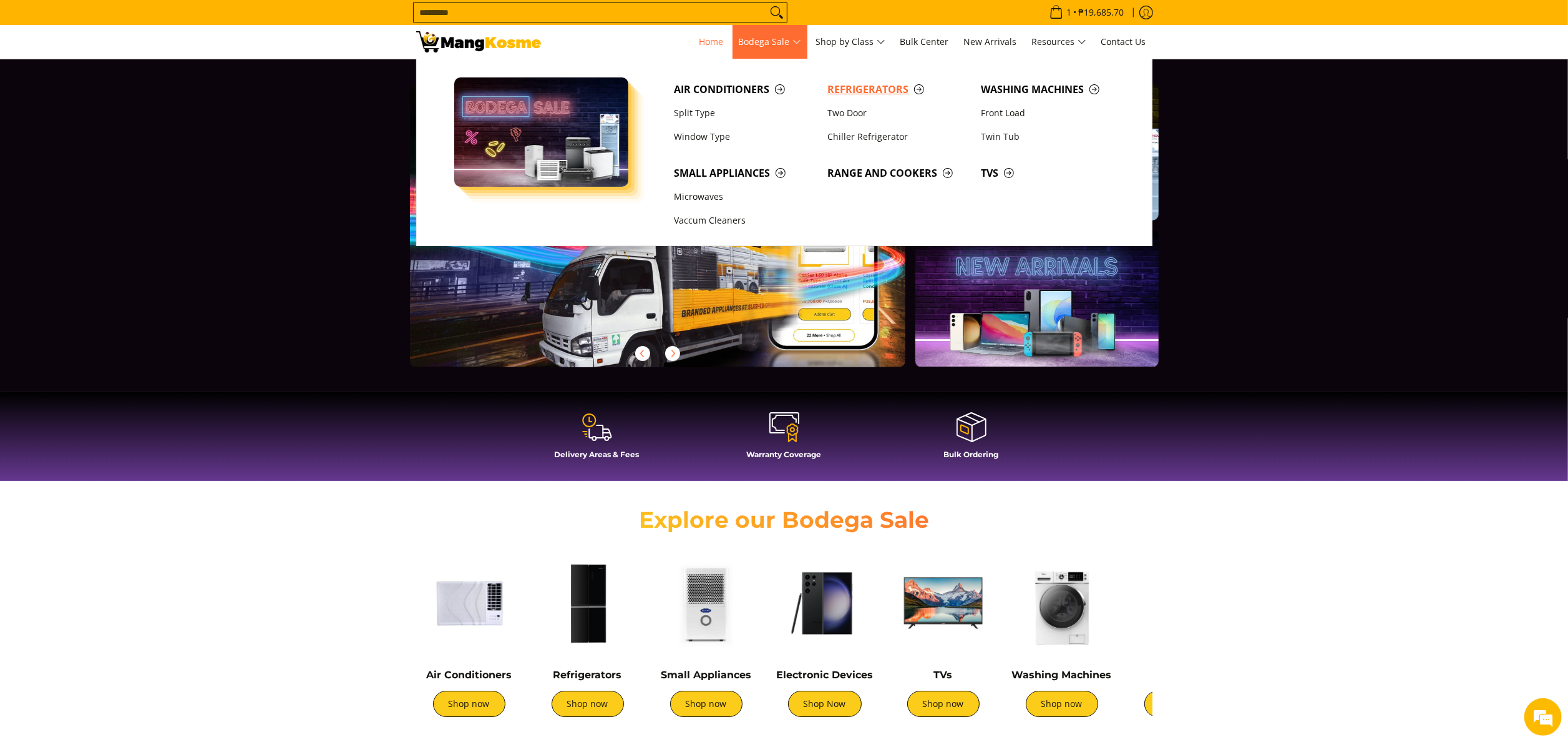
click at [843, 91] on span "Refrigerators" at bounding box center [897, 89] width 141 height 16
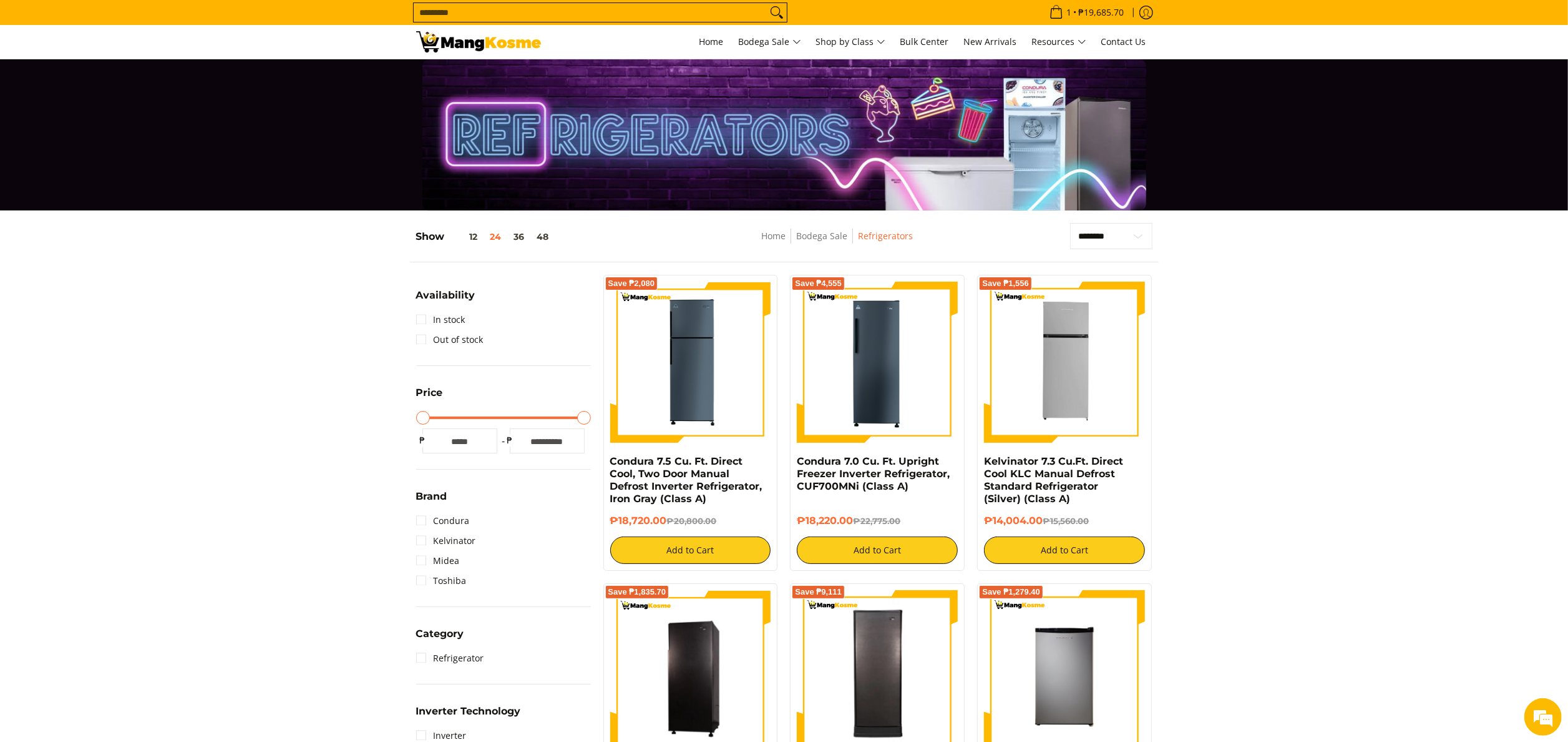
click at [493, 248] on div "Show 12 24 36 48" at bounding box center [545, 242] width 257 height 40
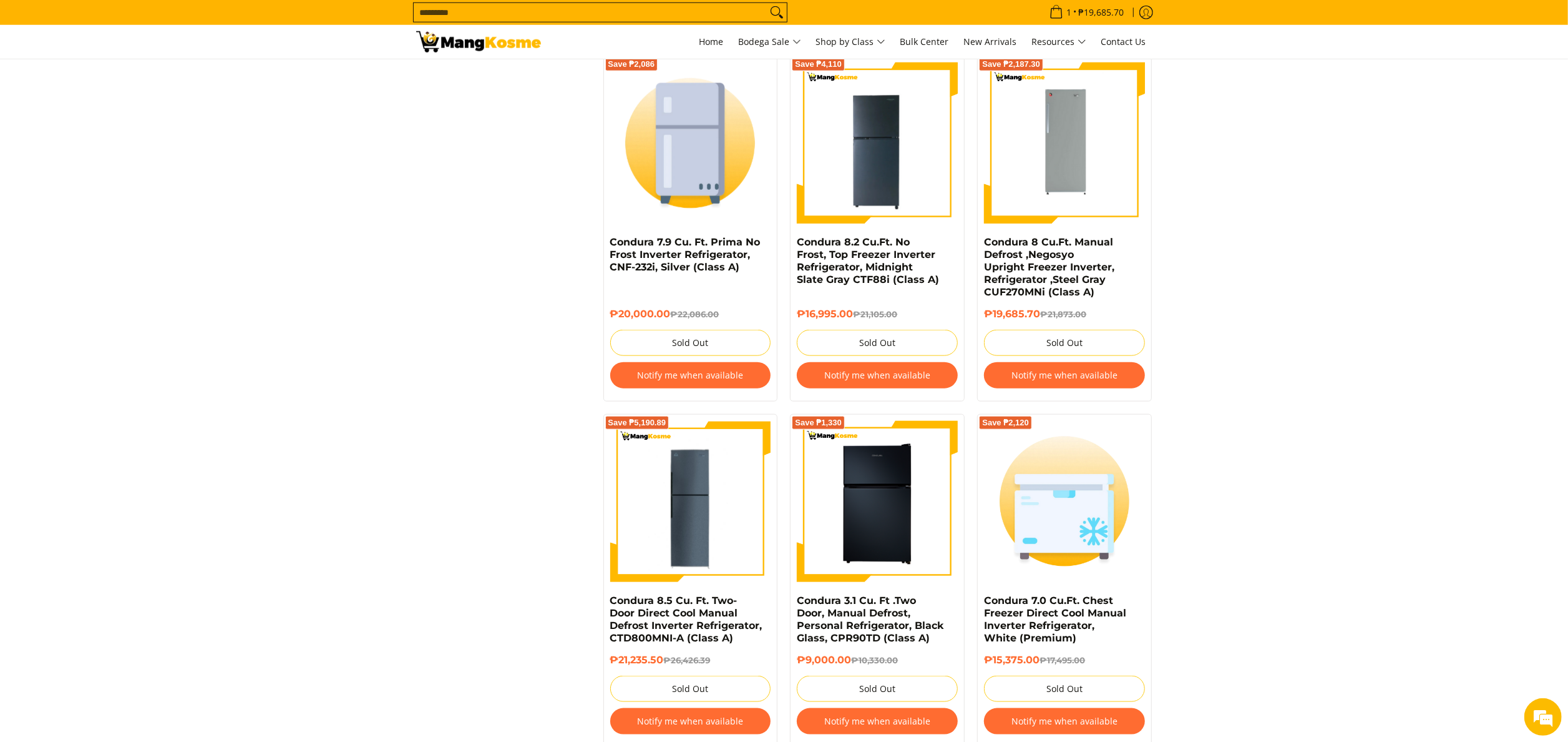
scroll to position [1374, 0]
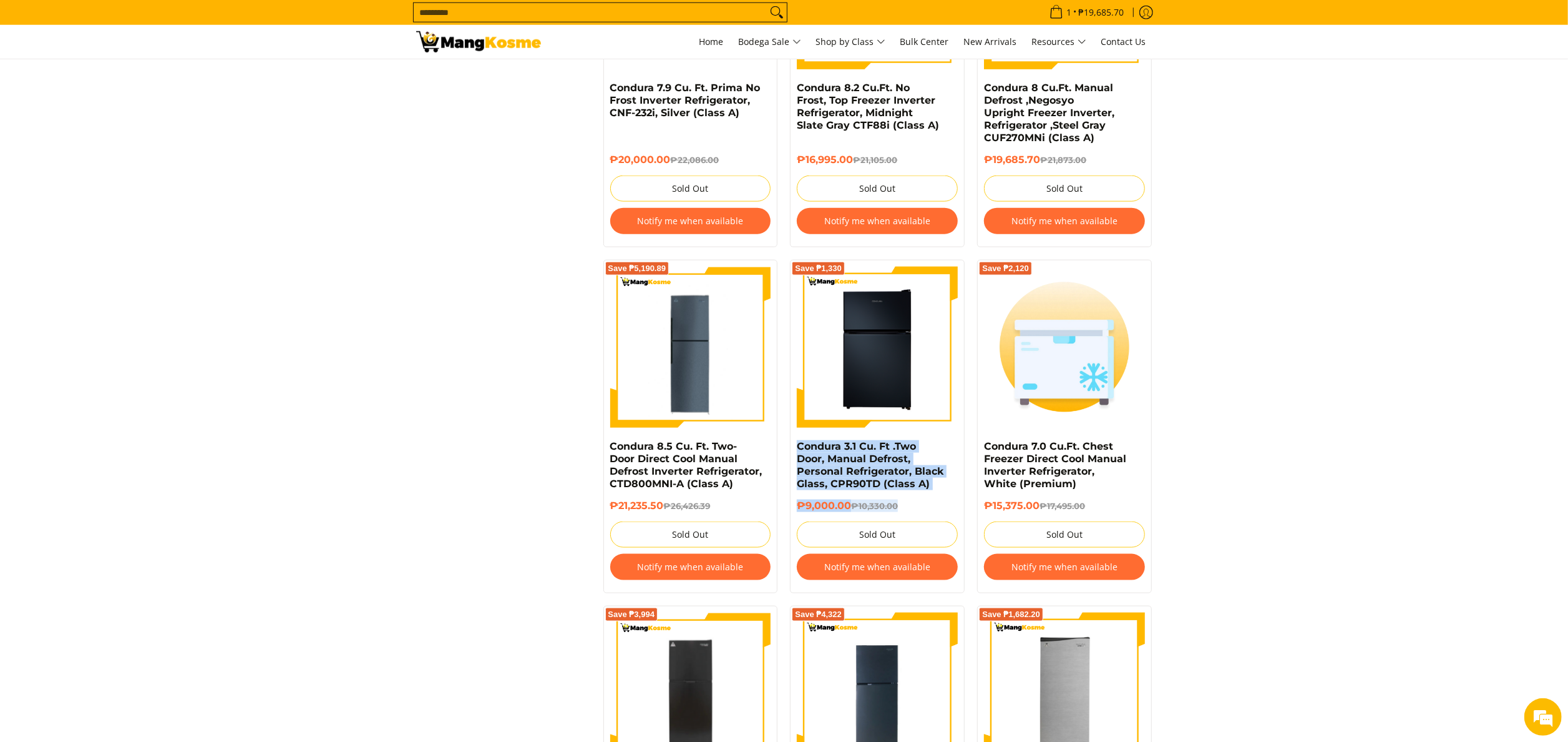
drag, startPoint x: 792, startPoint y: 452, endPoint x: 907, endPoint y: 518, distance: 132.6
click at [907, 518] on div "Save ₱1,330 Condura 3.1 Cu. Ft .Two Door, Manual Defrost, Personal Refrigerator…" at bounding box center [878, 426] width 175 height 334
click at [450, 345] on div "**********" at bounding box center [784, 287] width 749 height 2874
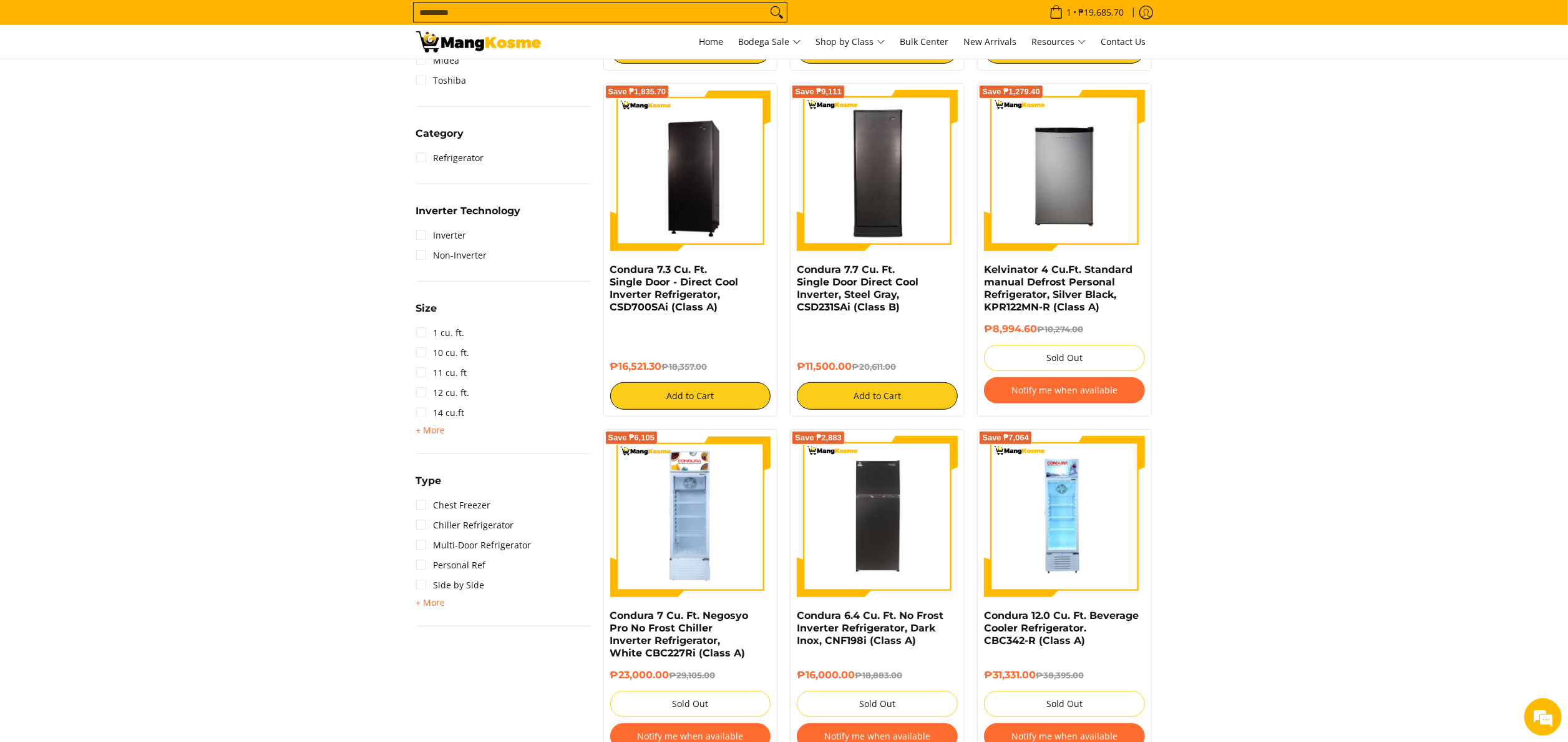
scroll to position [499, 0]
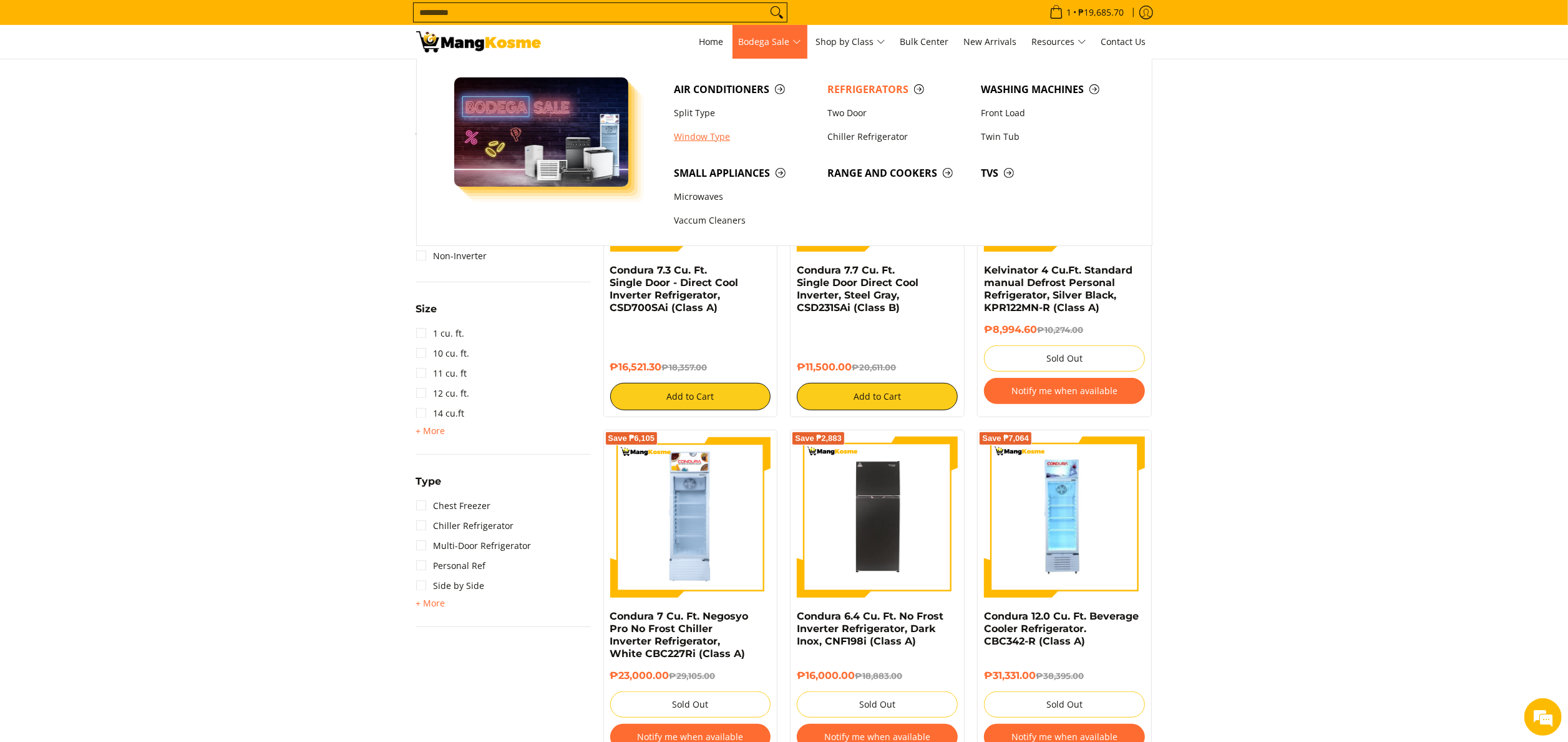
click at [715, 136] on link "Window Type" at bounding box center [744, 137] width 153 height 24
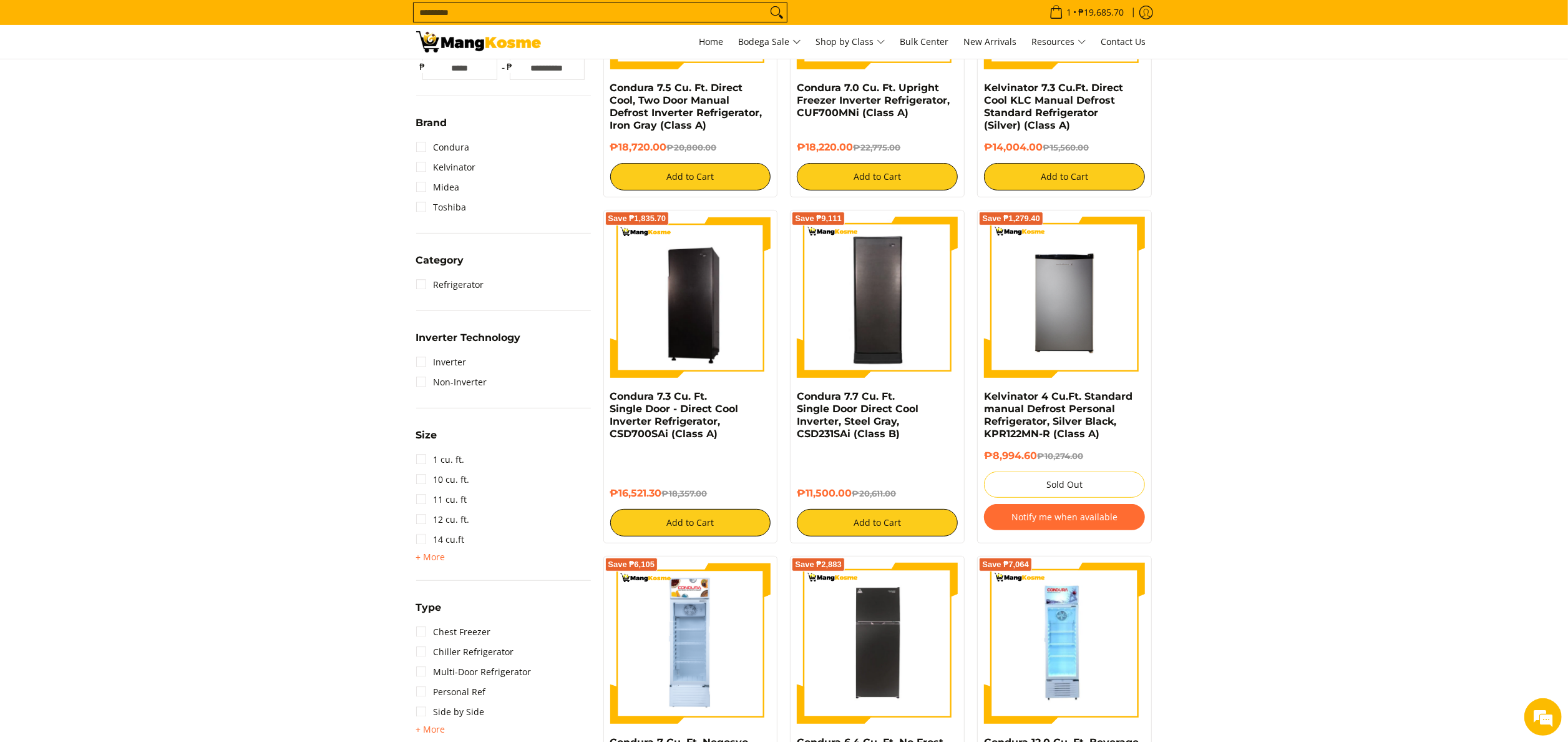
scroll to position [374, 0]
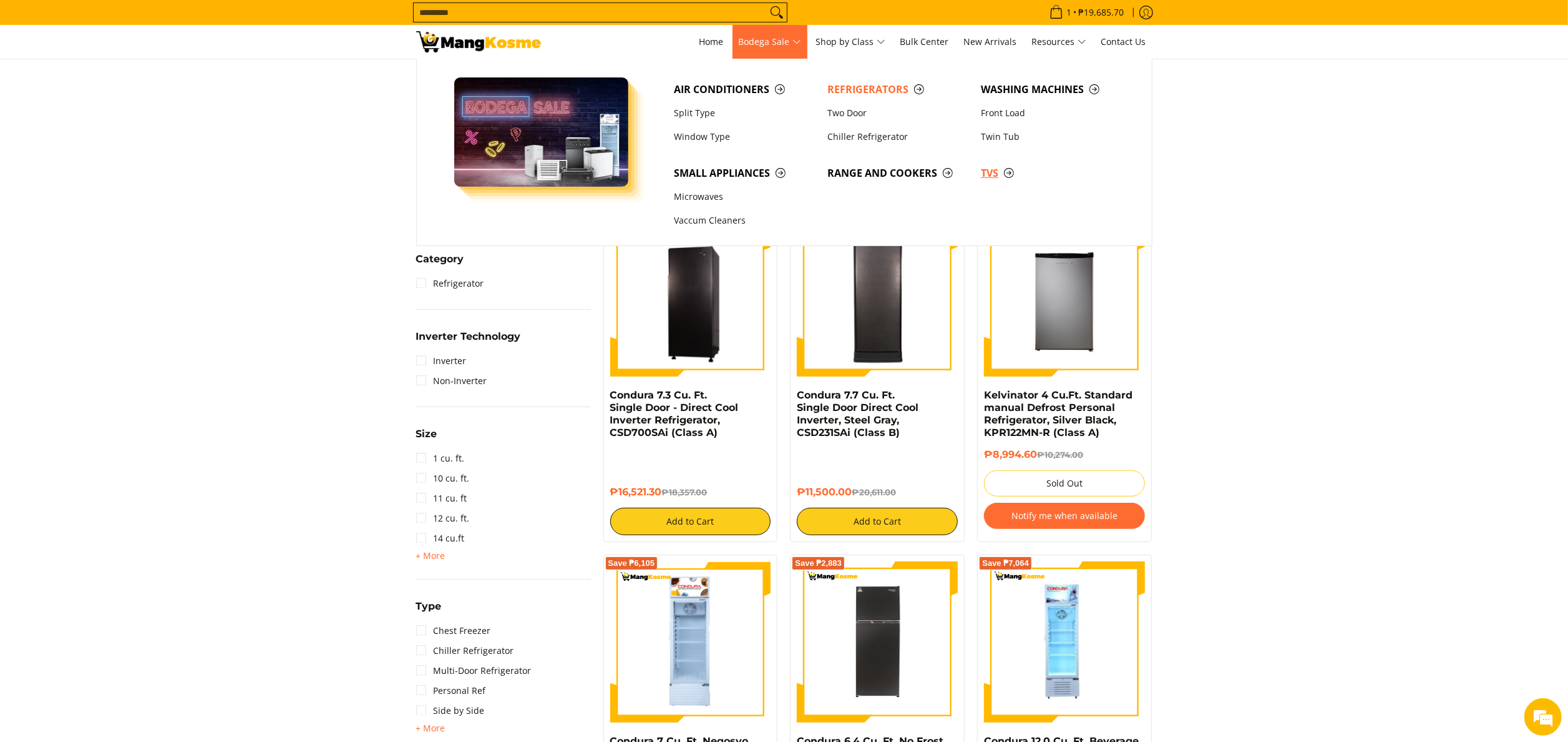
click at [984, 168] on span "TVs" at bounding box center [1051, 173] width 141 height 16
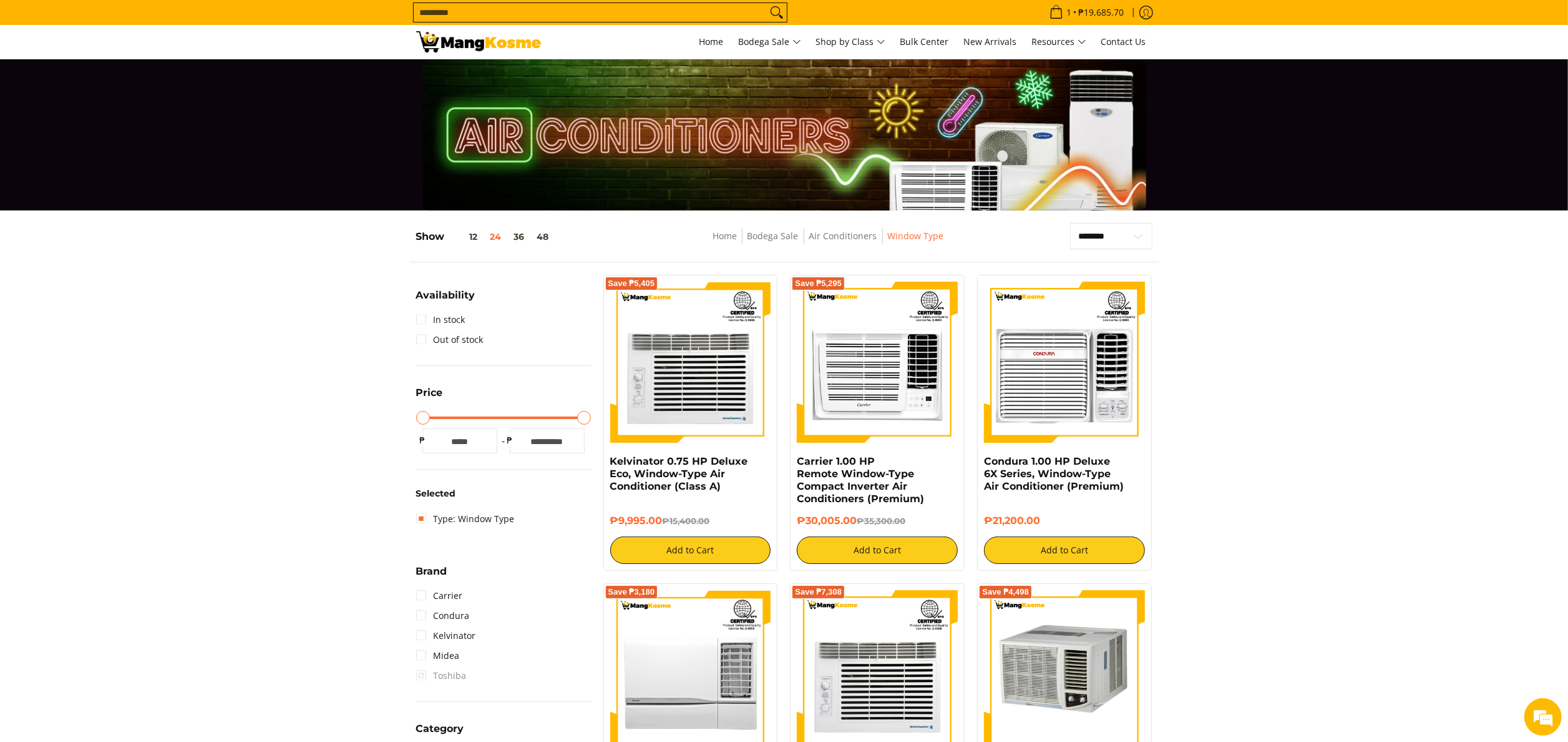
click at [467, 48] on img at bounding box center [479, 41] width 125 height 21
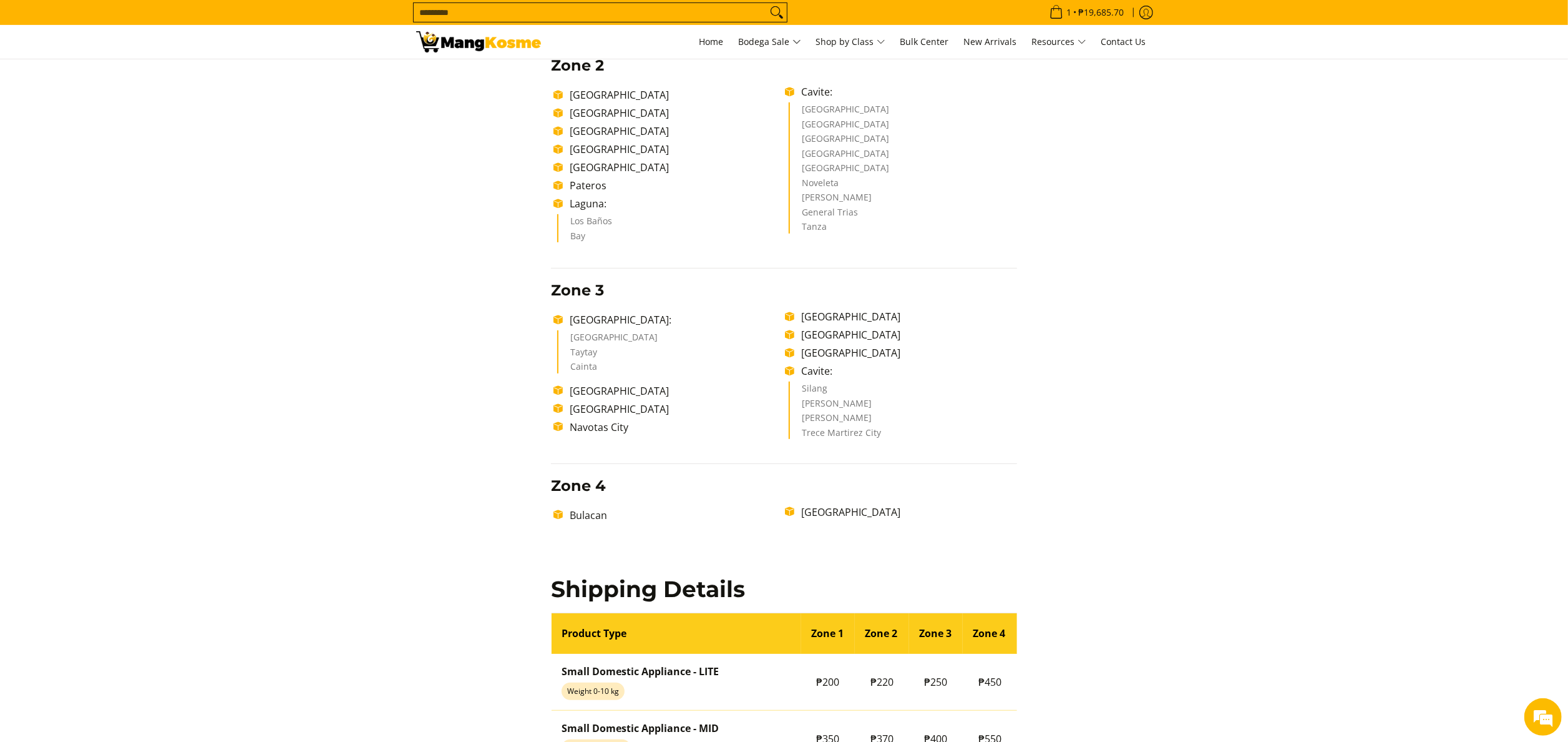
scroll to position [624, 0]
